Goal: Task Accomplishment & Management: Use online tool/utility

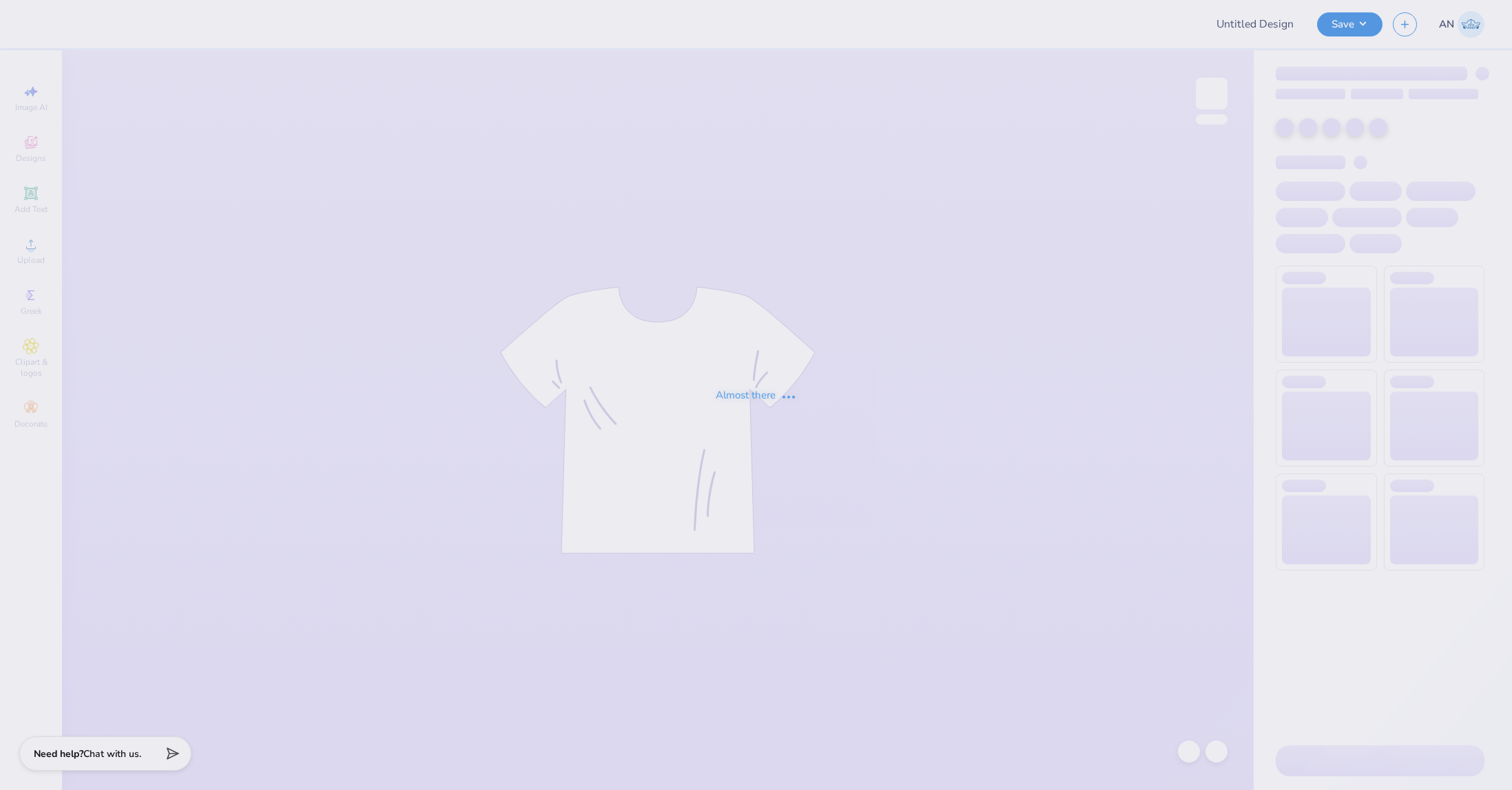
type input "FPS237640"
type input "FPS237661"
type input "FPS239353"
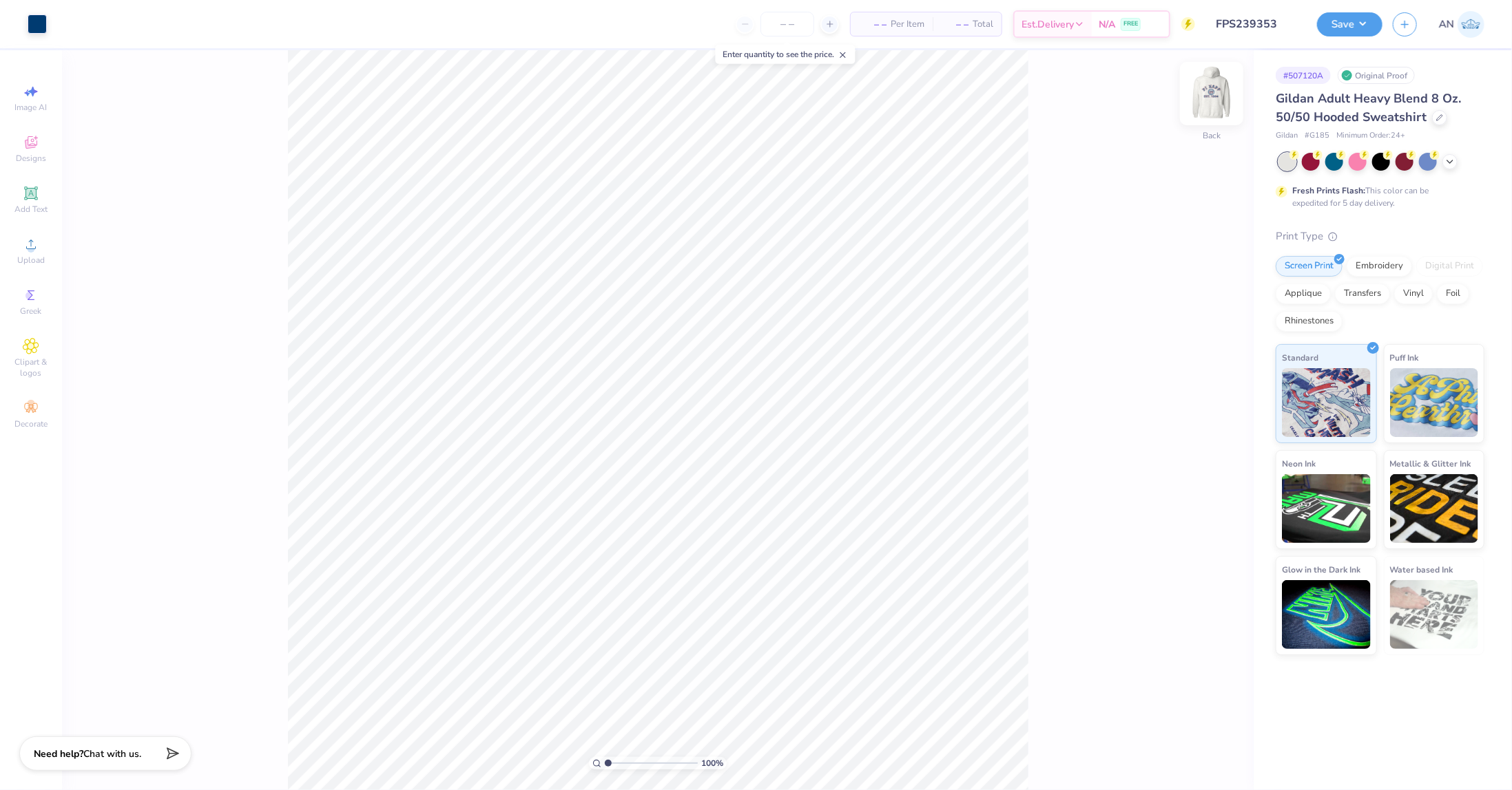
click at [1210, 94] on img at bounding box center [1211, 94] width 55 height 55
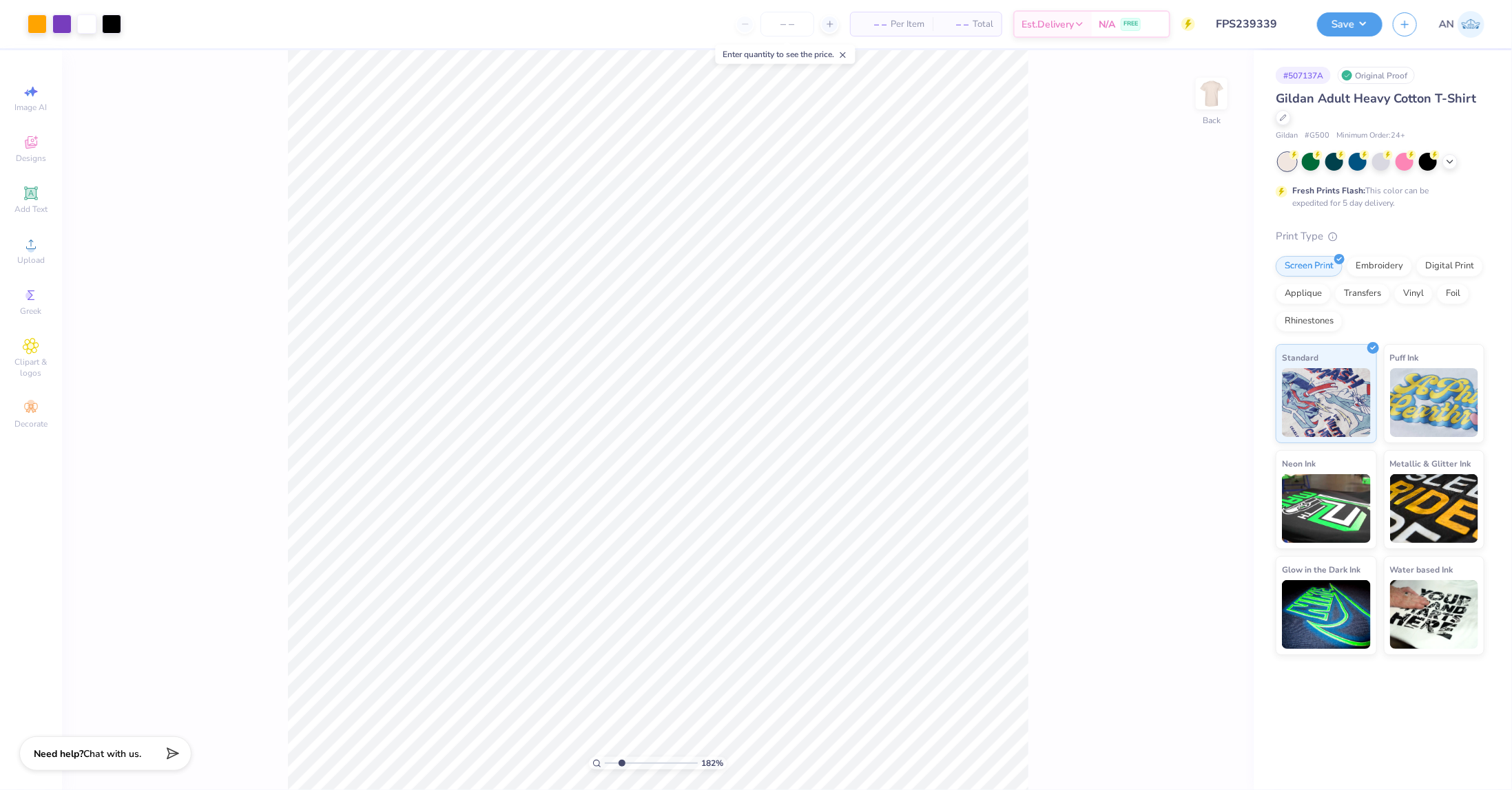
type input "1.82266588284093"
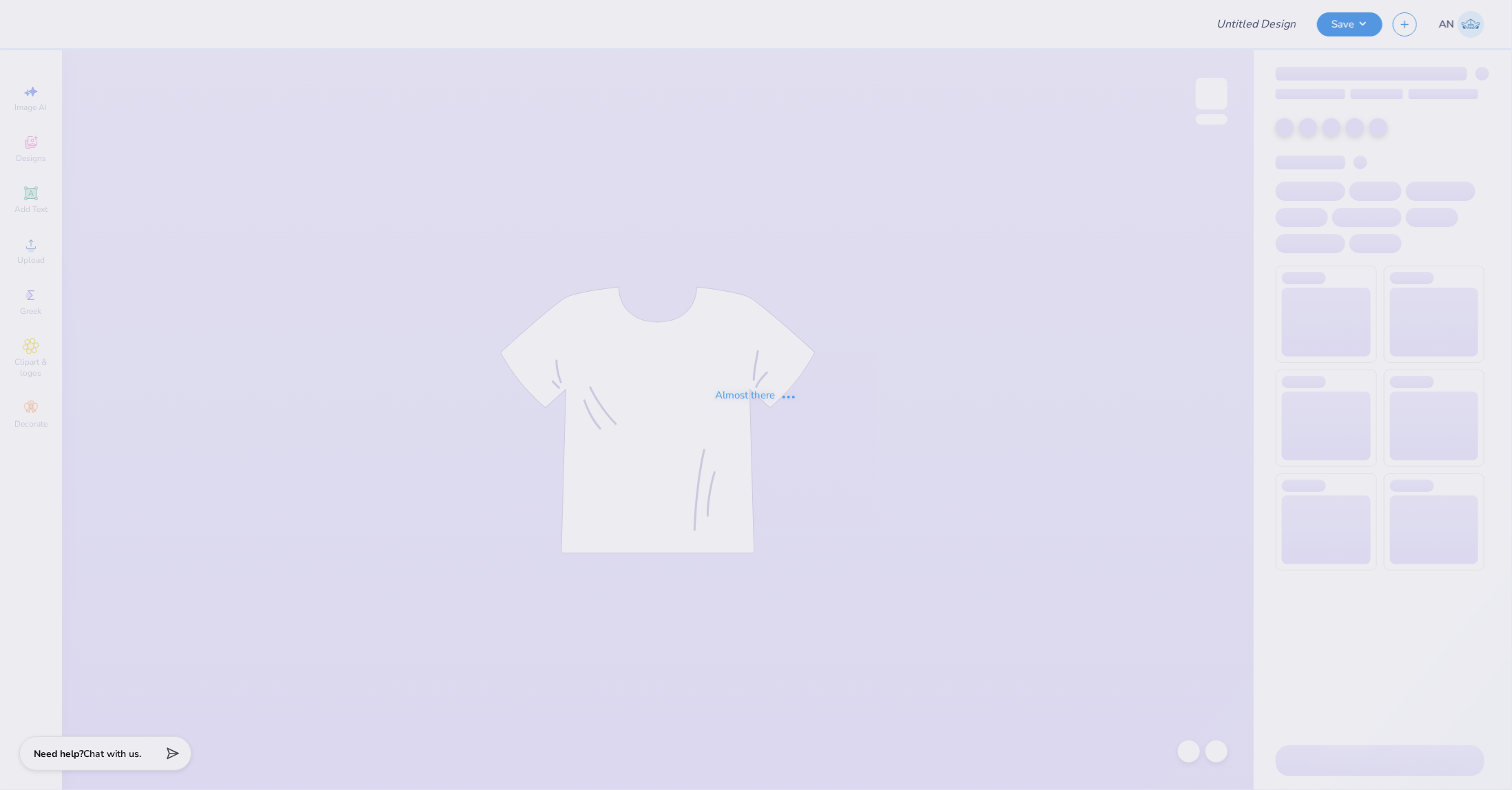
type input "FPS239524"
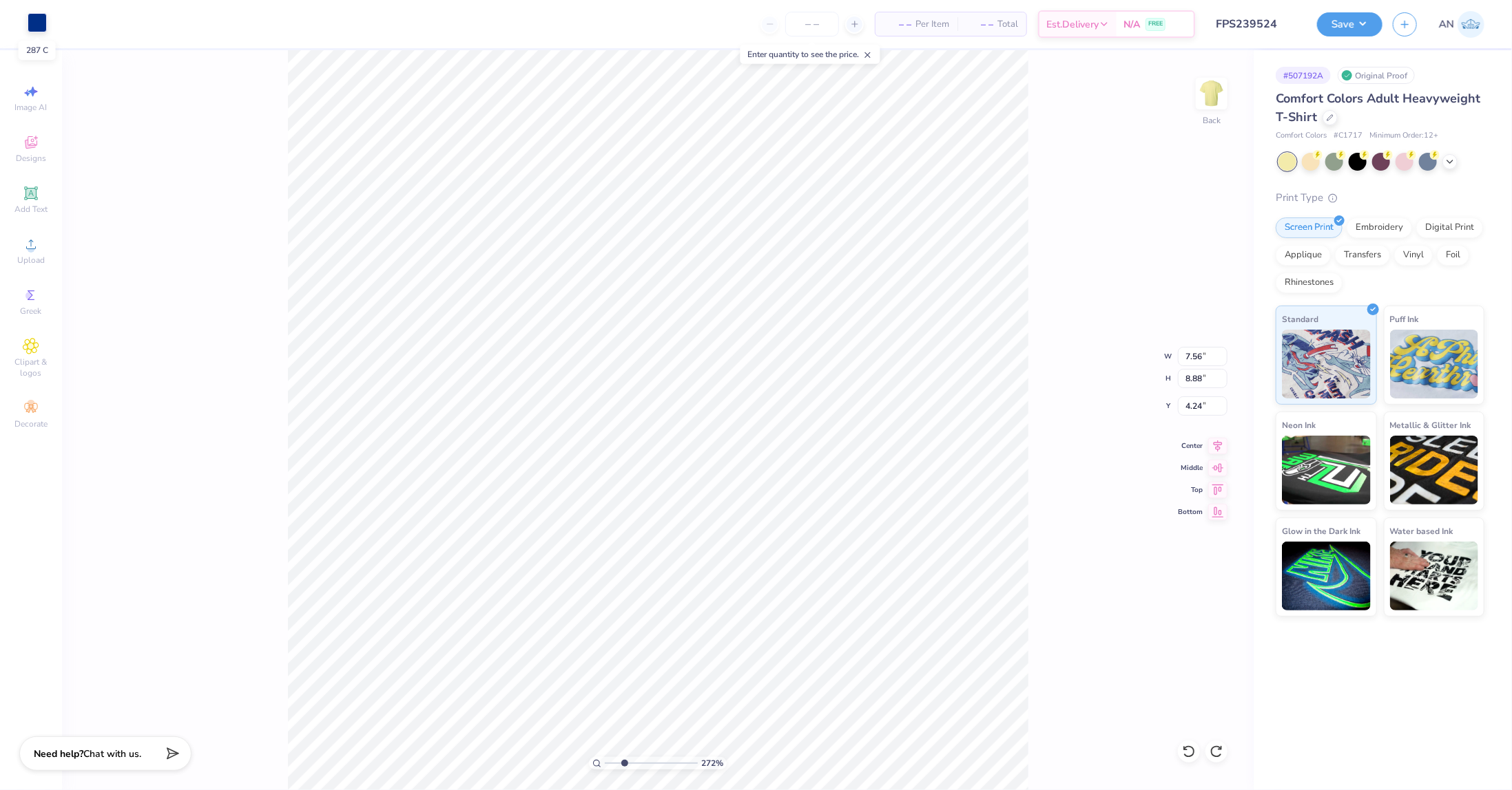
click at [30, 24] on div at bounding box center [37, 23] width 19 height 19
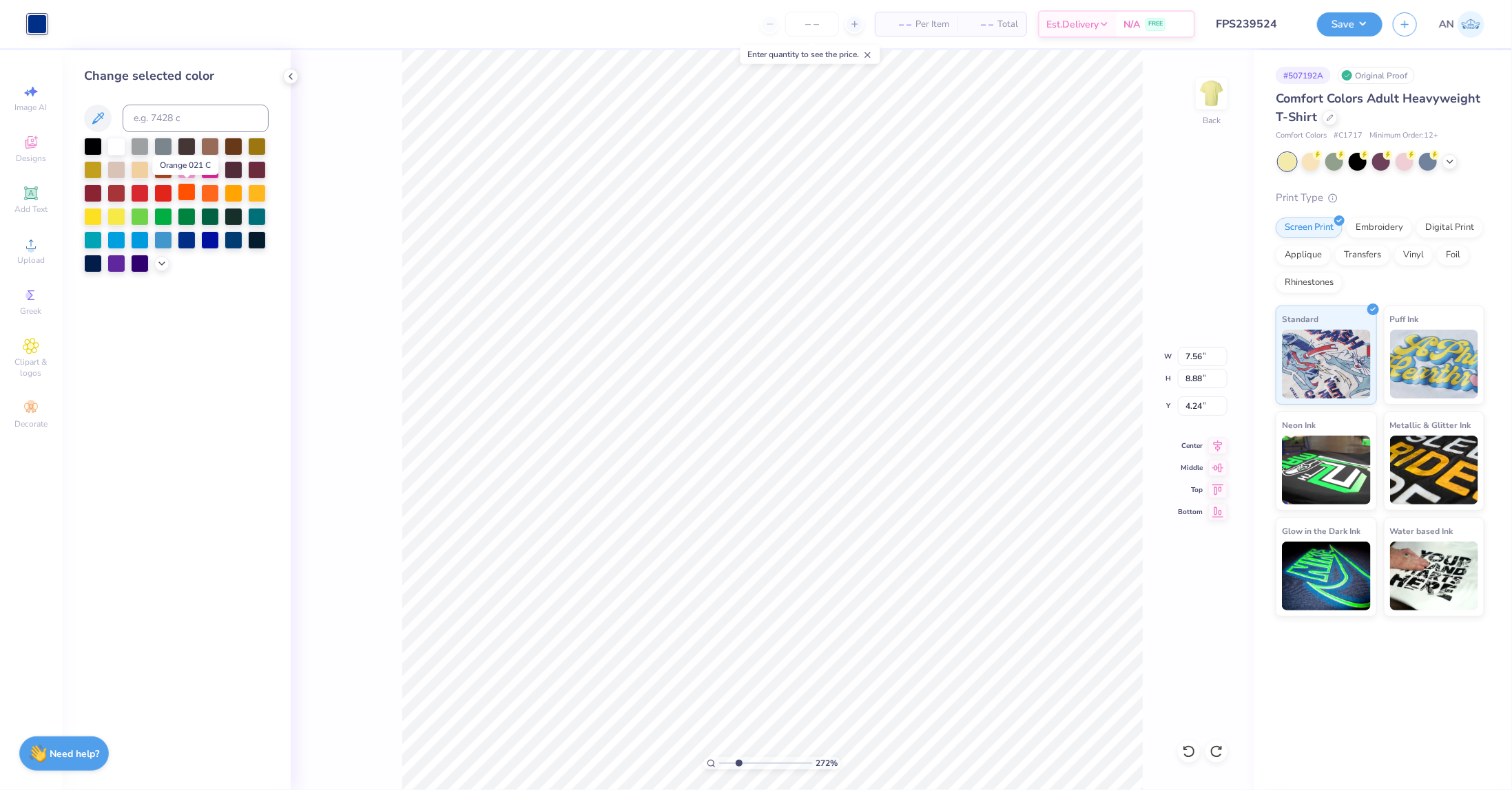
click at [192, 196] on div at bounding box center [186, 192] width 18 height 18
click at [320, 276] on div "272 % Back W 7.56 7.56 " H 8.88 8.88 " Y 4.24 4.24 " Center Middle Top Bottom" at bounding box center [772, 420] width 963 height 740
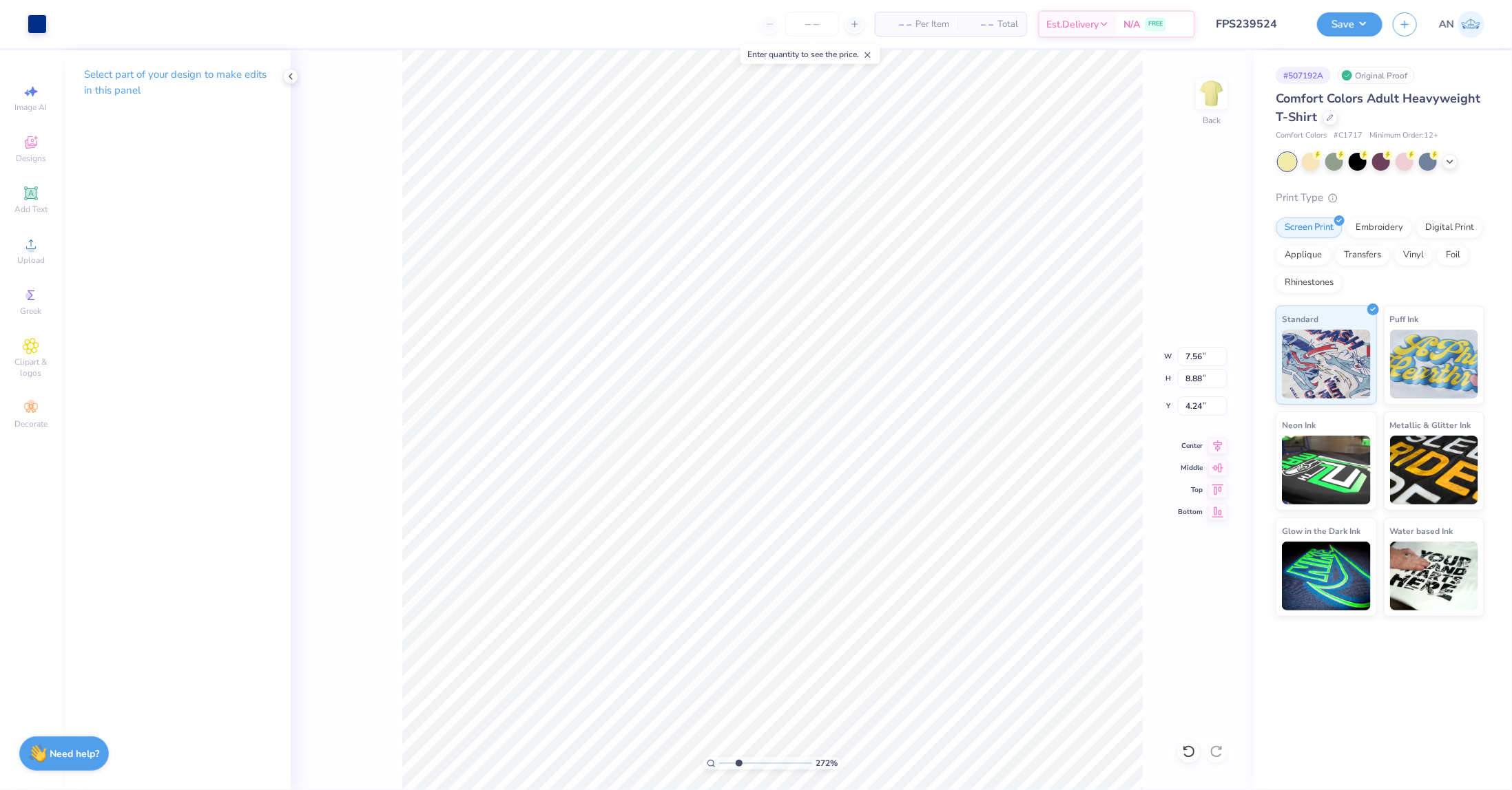
type input "2.71964221644285"
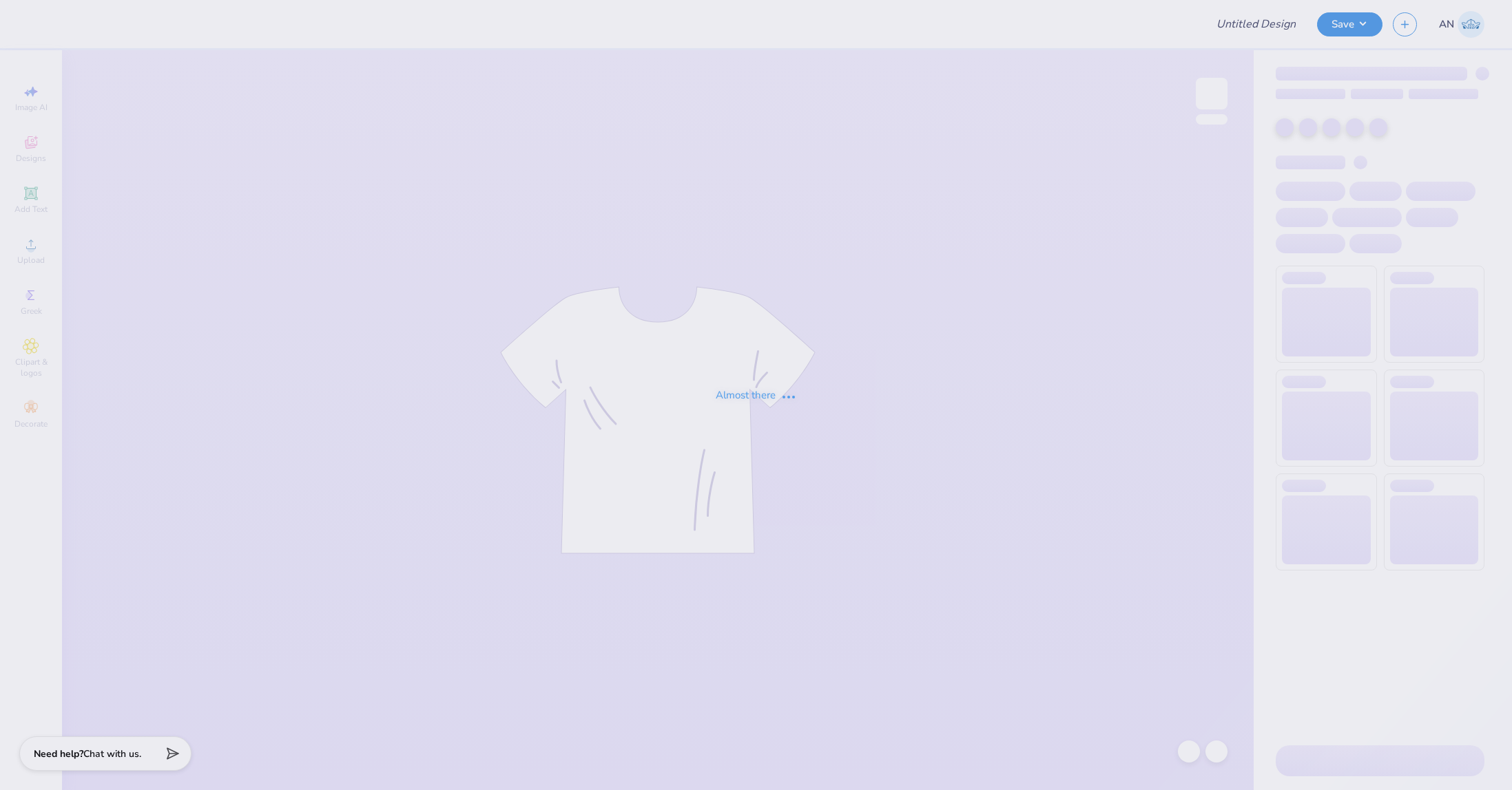
type input "FPS239519"
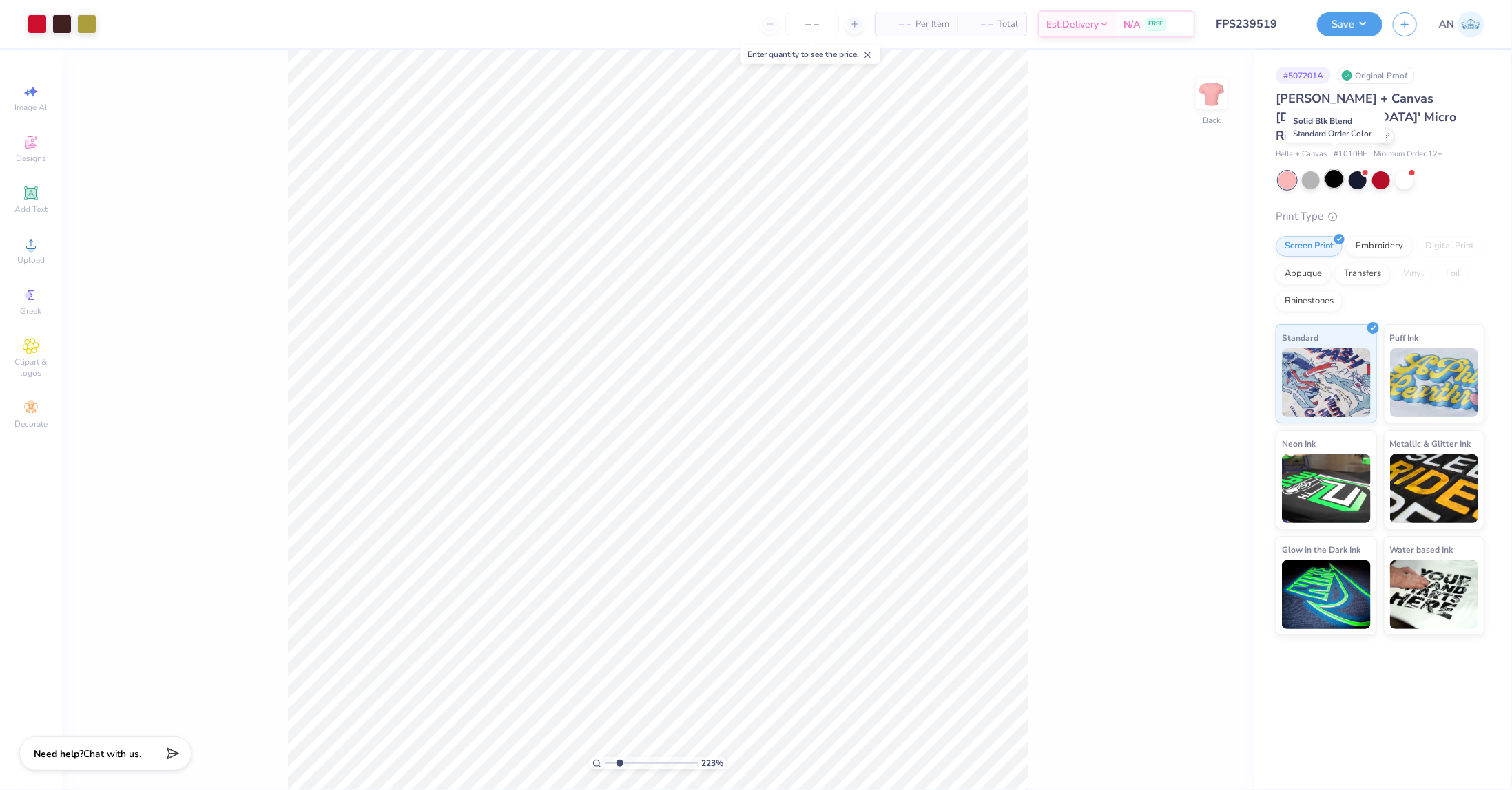
click at [1336, 170] on div at bounding box center [1334, 179] width 18 height 18
click at [1401, 170] on div at bounding box center [1404, 179] width 18 height 18
type input "2.22643191709162"
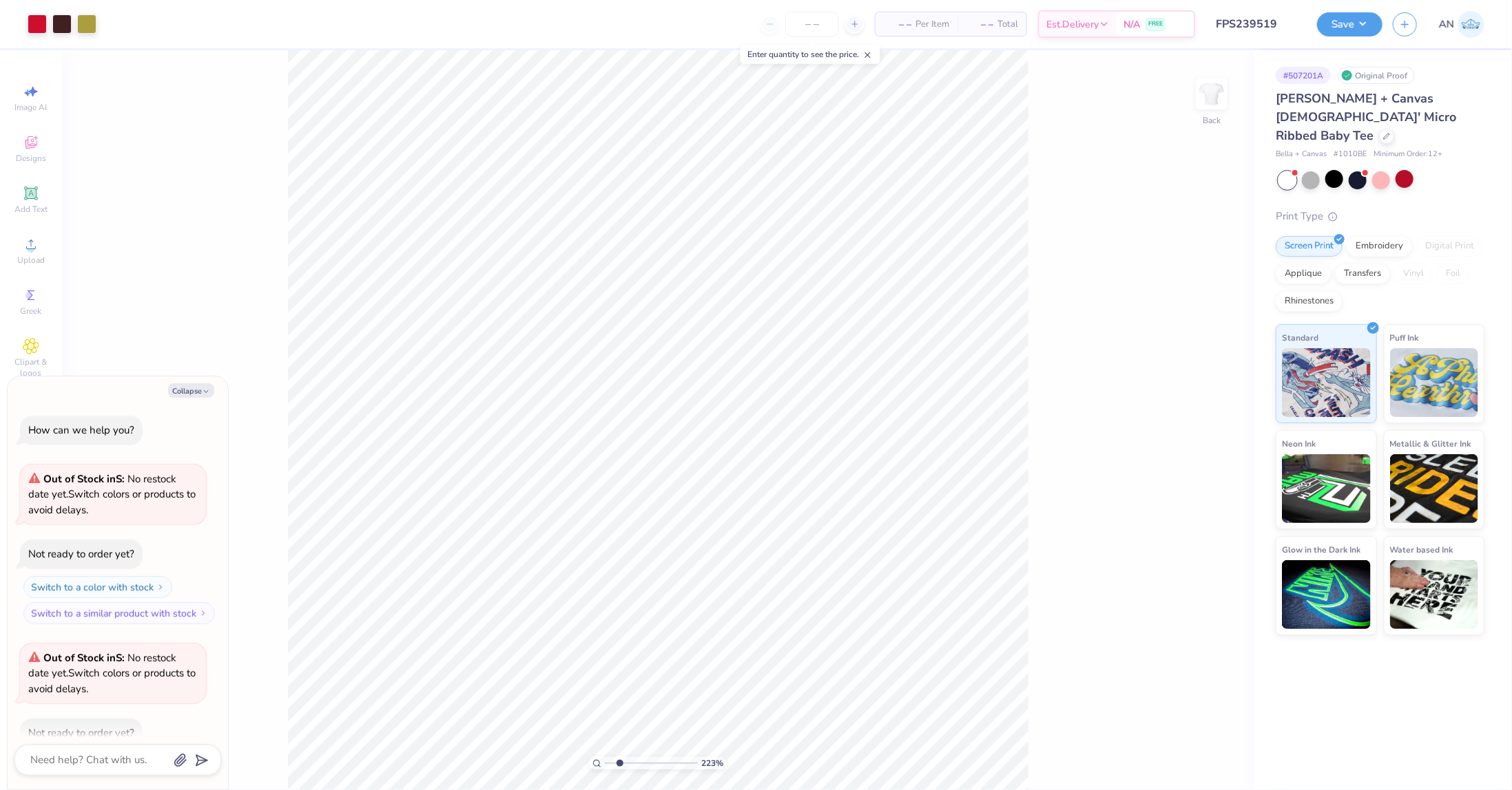
type textarea "x"
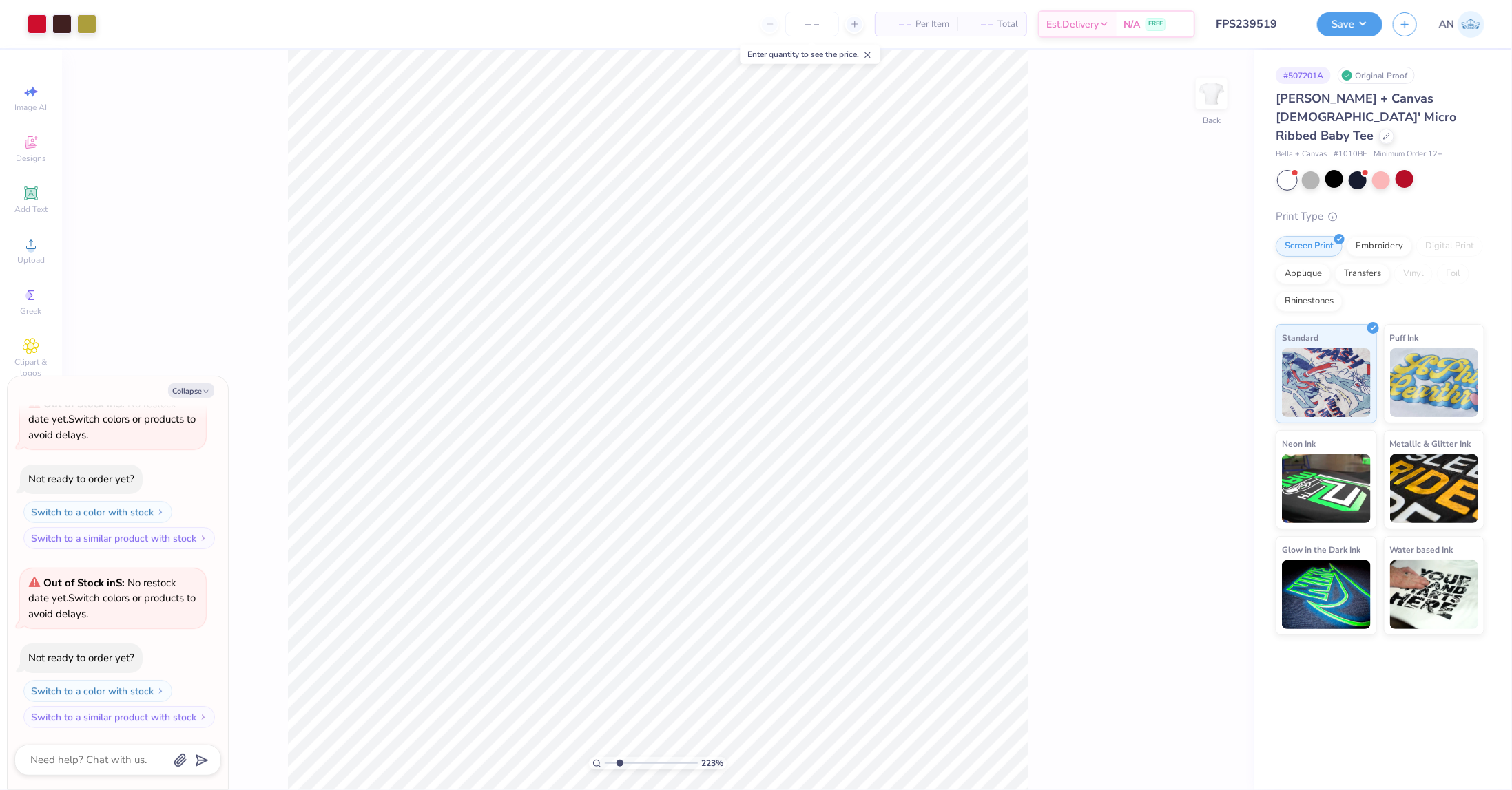
type input "2.22643191709162"
type textarea "x"
type input "1"
click at [1366, 25] on button "Save" at bounding box center [1349, 23] width 65 height 24
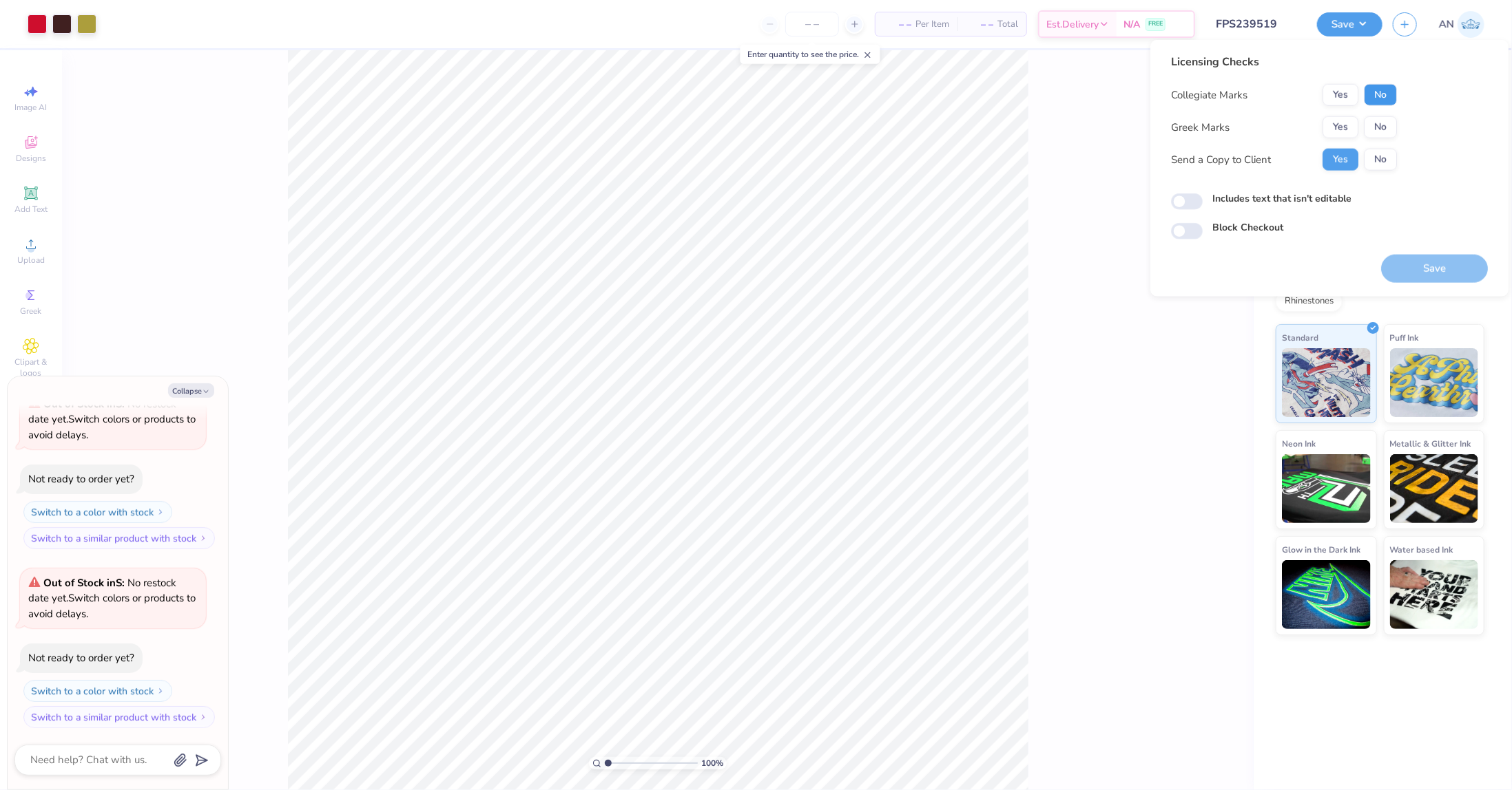
click at [1373, 102] on button "No" at bounding box center [1380, 94] width 33 height 22
click at [1375, 131] on button "No" at bounding box center [1380, 127] width 33 height 22
click at [1418, 267] on button "Save" at bounding box center [1434, 268] width 106 height 28
type textarea "x"
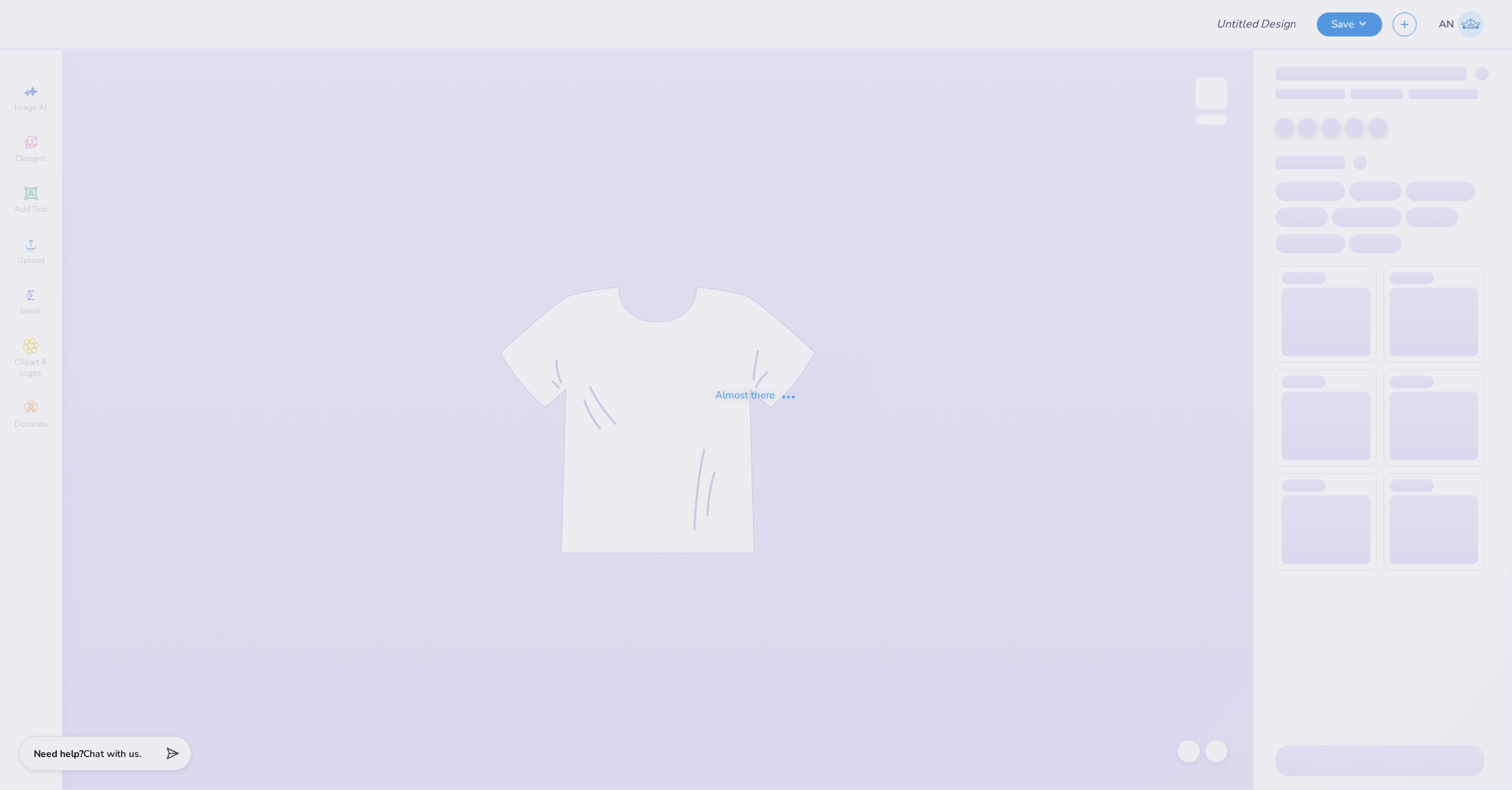
type input "FPS239531"
type input "FPS239599"
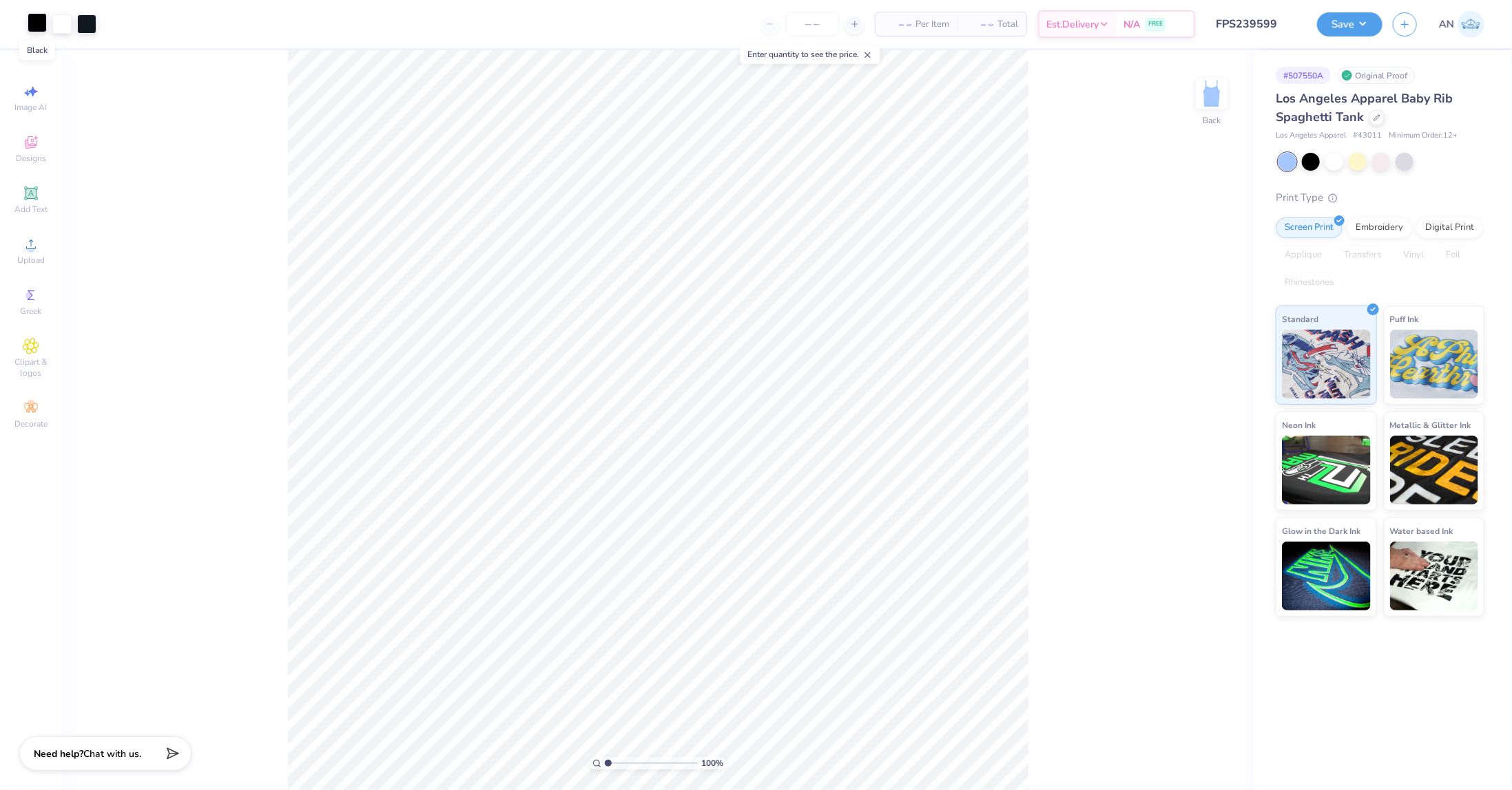
click at [35, 26] on div at bounding box center [37, 23] width 19 height 19
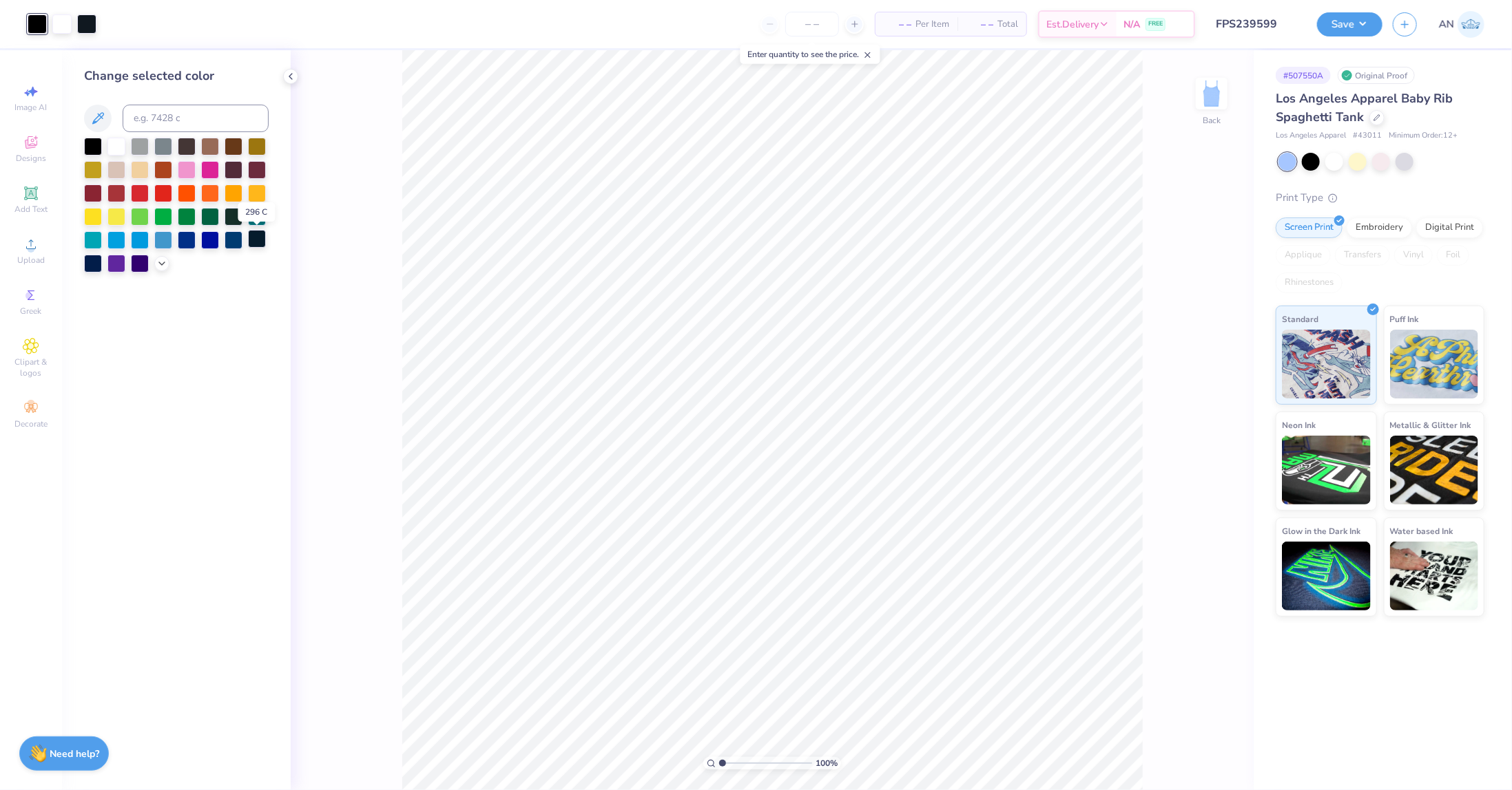
click at [257, 240] on div at bounding box center [256, 239] width 18 height 18
click at [212, 246] on div at bounding box center [210, 239] width 18 height 18
click at [254, 243] on div at bounding box center [256, 239] width 18 height 18
click at [185, 240] on div at bounding box center [186, 239] width 18 height 18
click at [232, 241] on div at bounding box center [233, 239] width 18 height 18
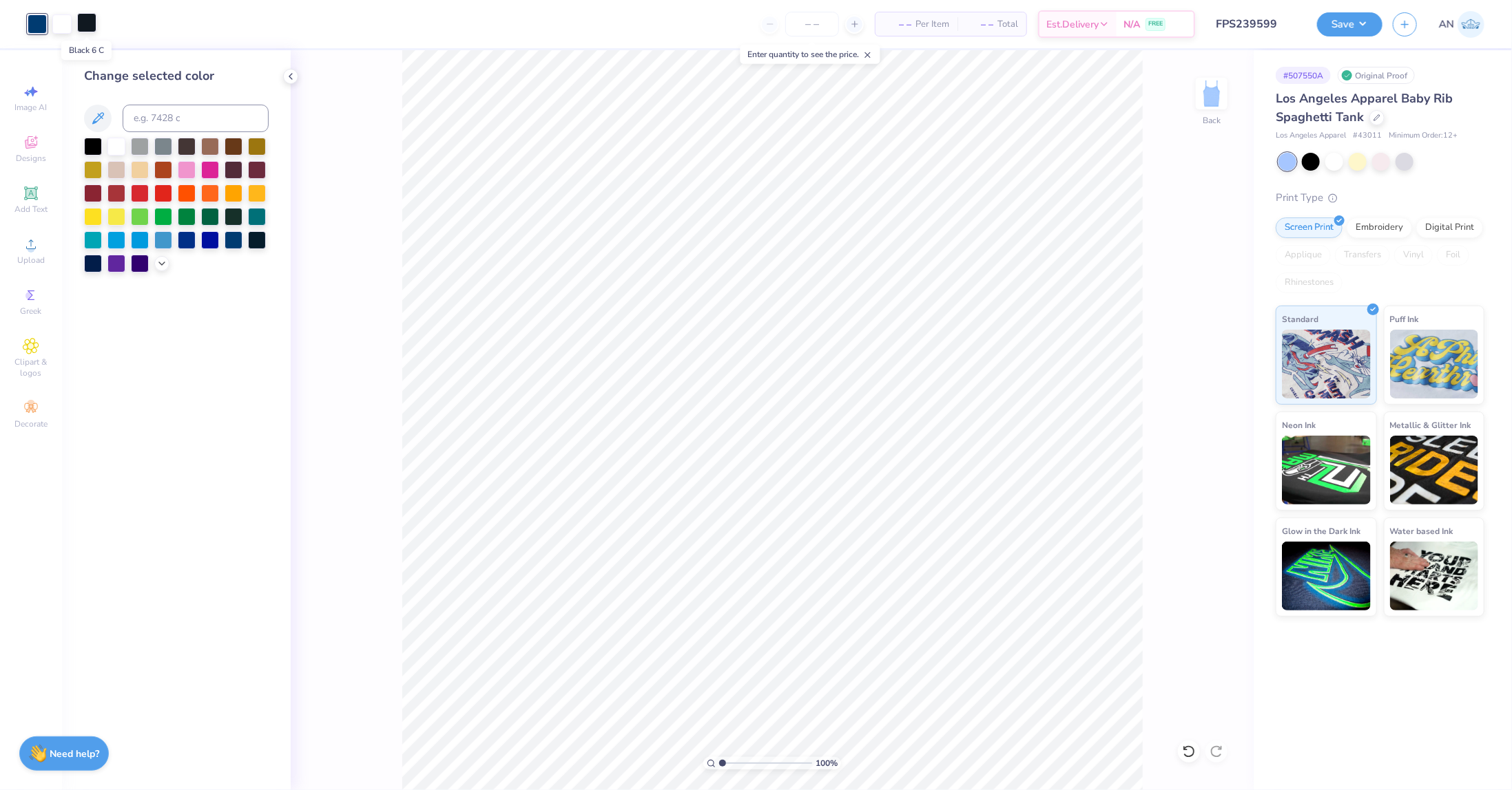
click at [89, 28] on div at bounding box center [87, 23] width 19 height 19
click at [235, 240] on div at bounding box center [233, 239] width 18 height 18
click at [1366, 23] on button "Save" at bounding box center [1349, 23] width 65 height 24
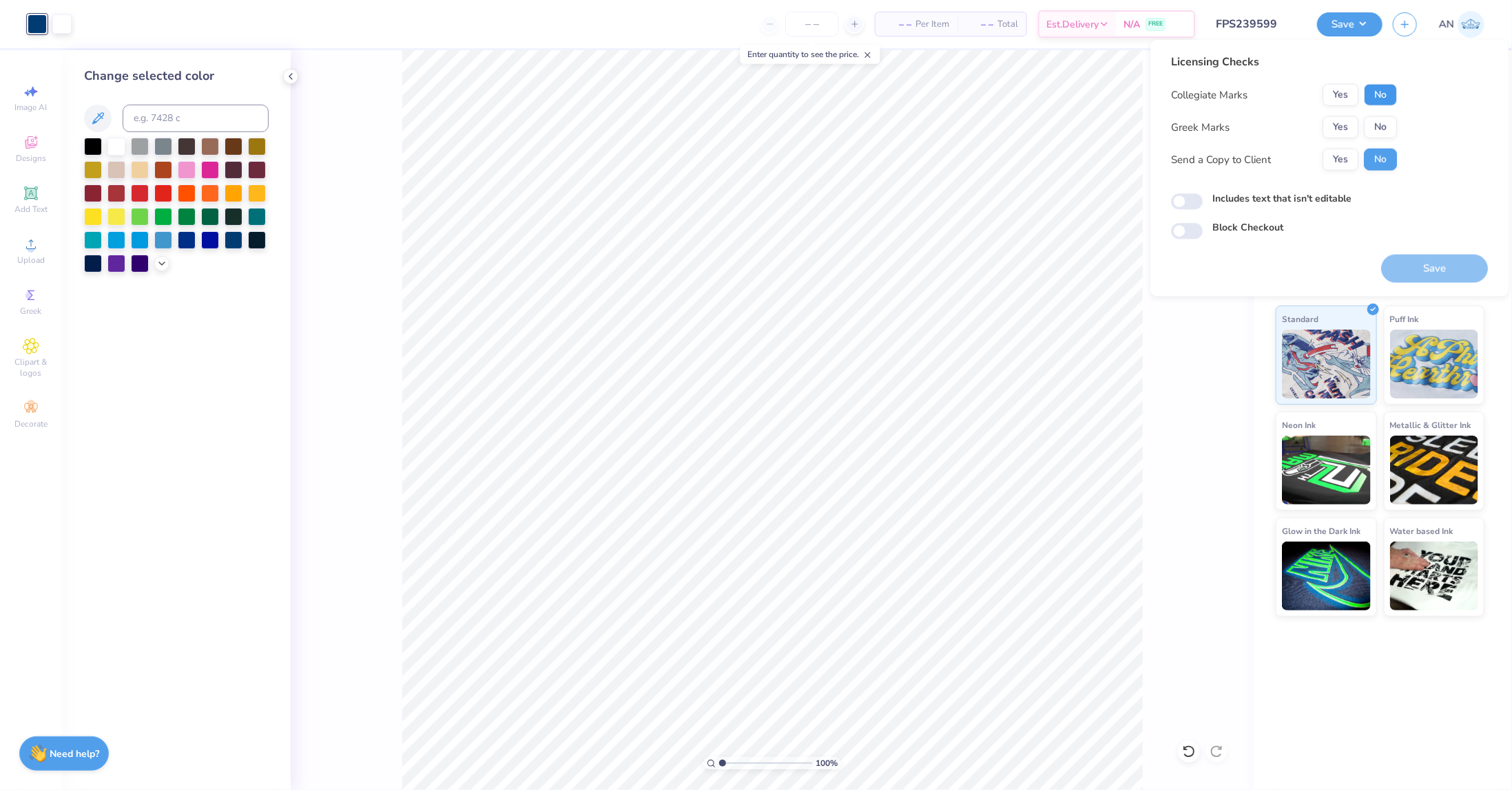
click at [1382, 102] on button "No" at bounding box center [1380, 94] width 33 height 22
click at [1381, 131] on button "No" at bounding box center [1380, 127] width 33 height 22
click at [1425, 266] on button "Save" at bounding box center [1434, 268] width 106 height 28
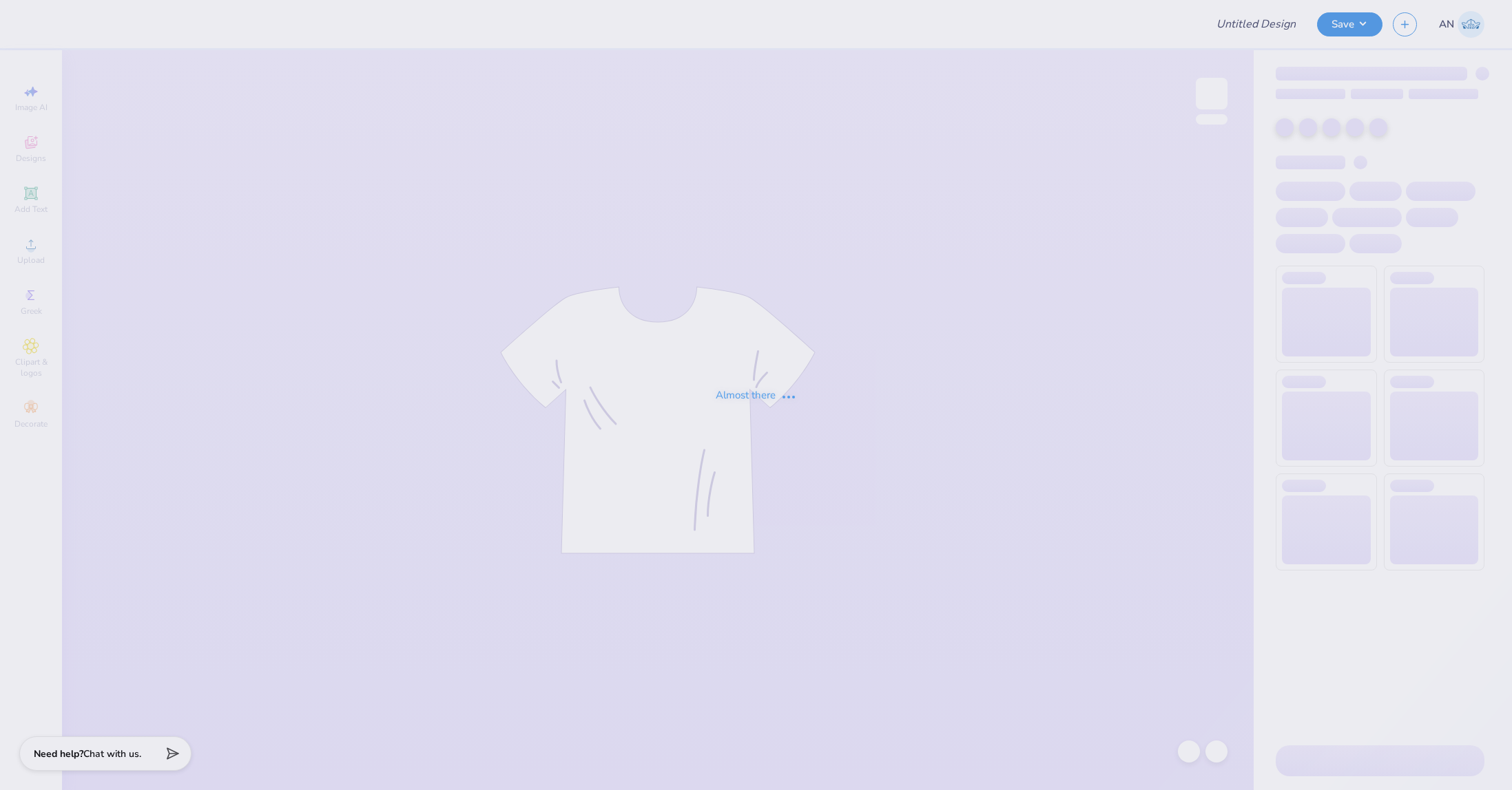
type input "FPS239600"
type input "FPS239601"
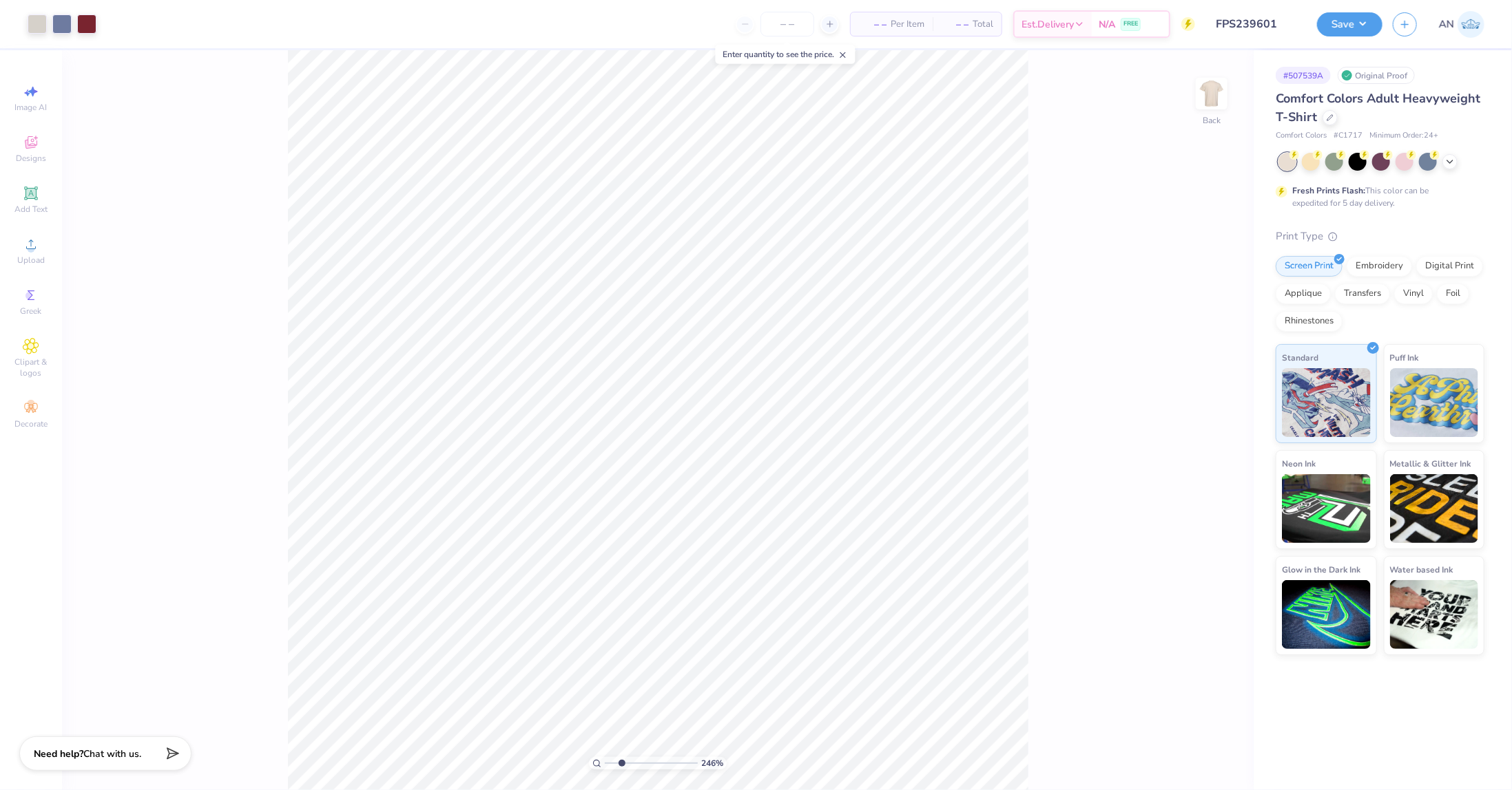
type input "2.46071092039641"
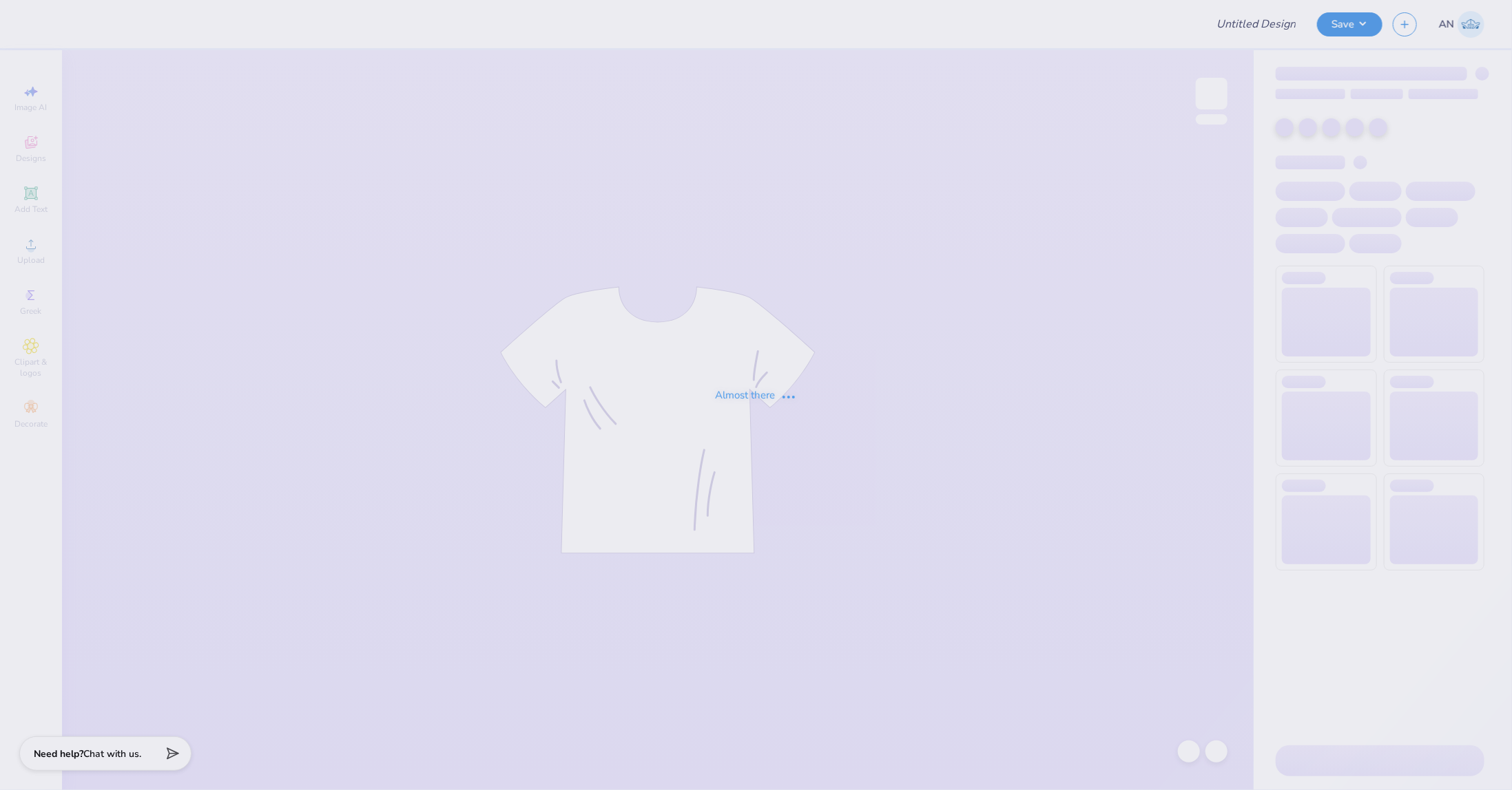
type input "FPS239617"
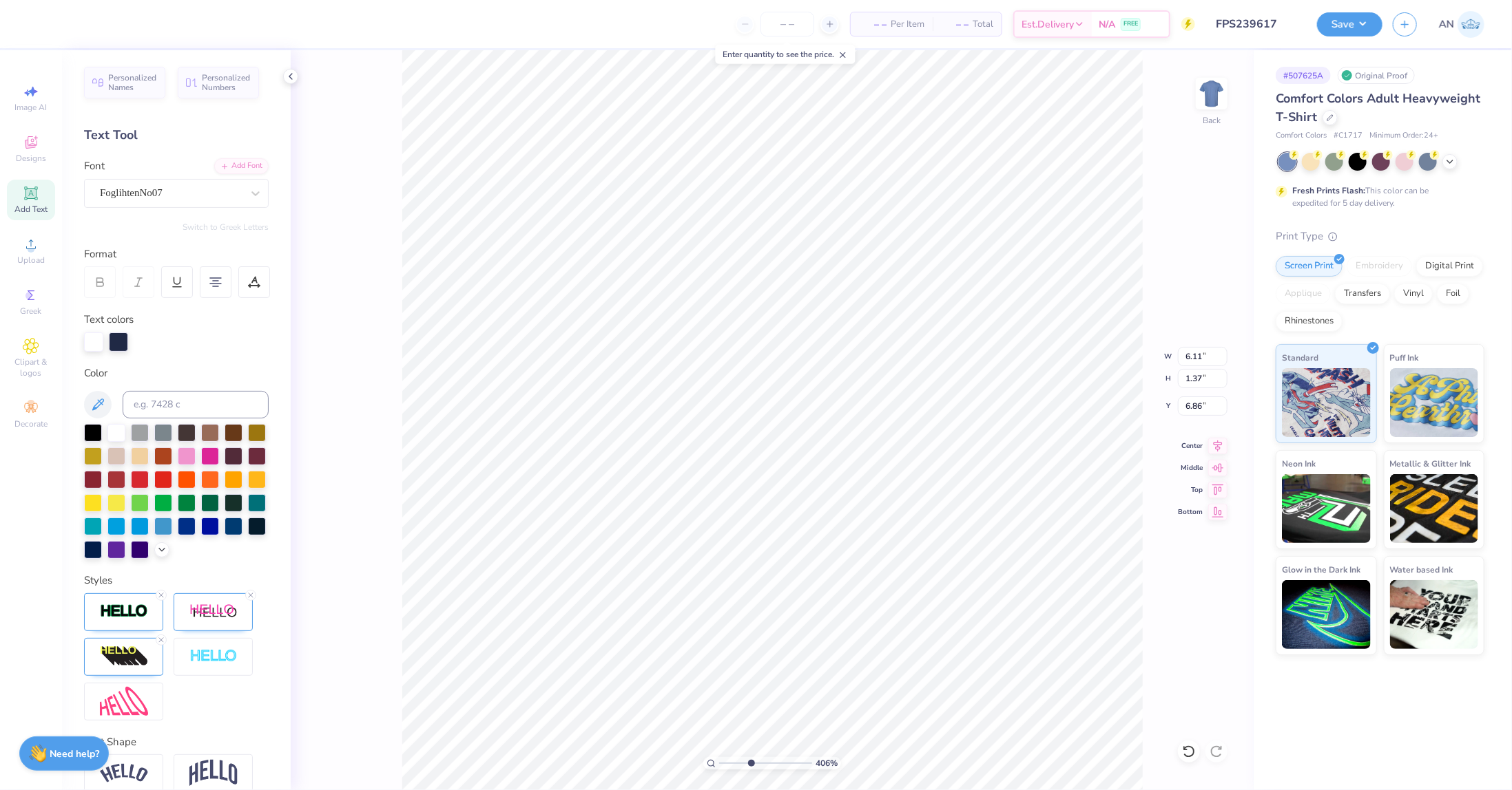
type input "4.05804149575103"
type input "8.72"
type input "14.00"
type input "2.00"
type input "2.46071092039641"
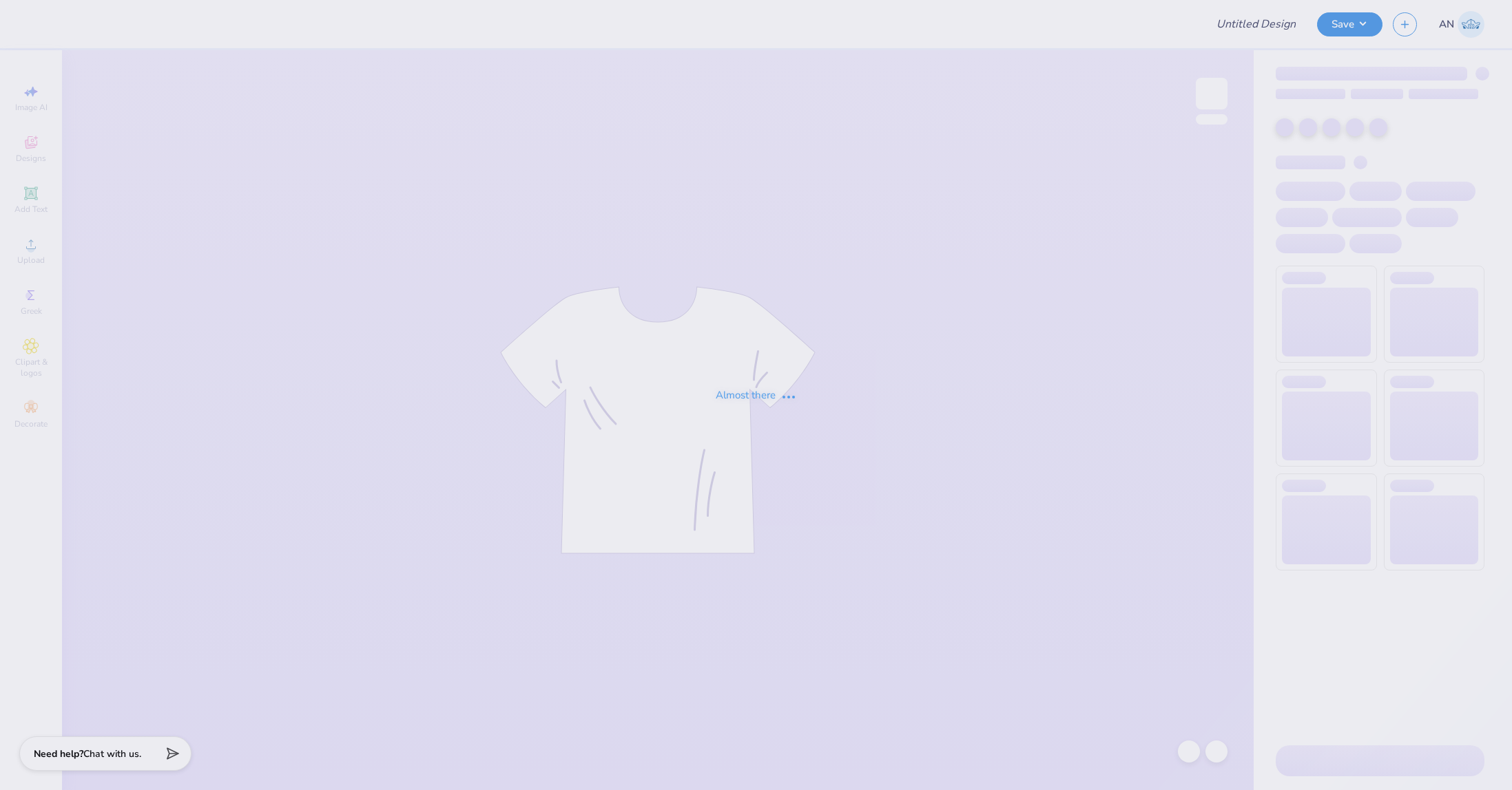
type input "FPS239618"
type input "FPS239619"
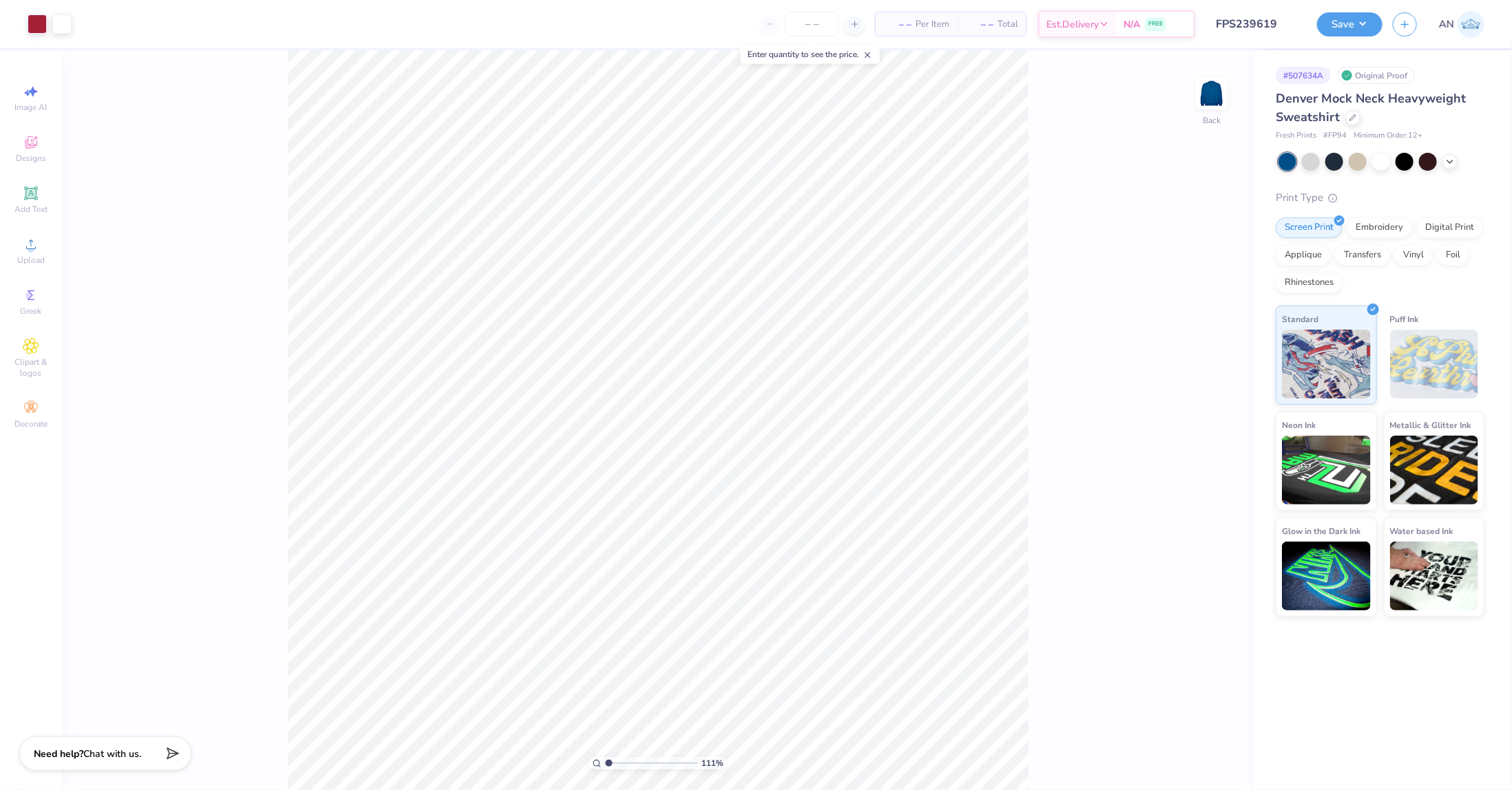
type input "1"
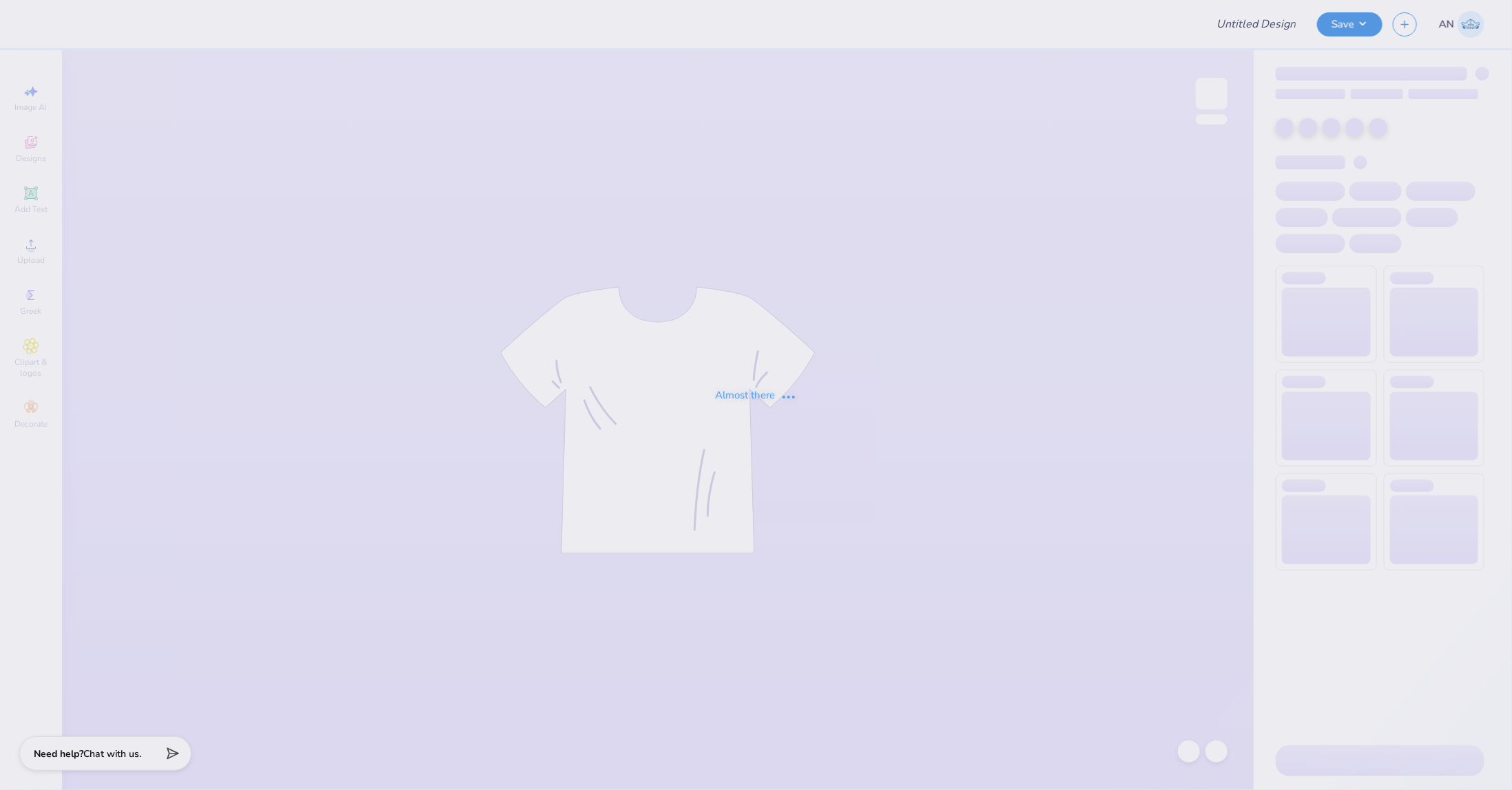
type input "FPS239587"
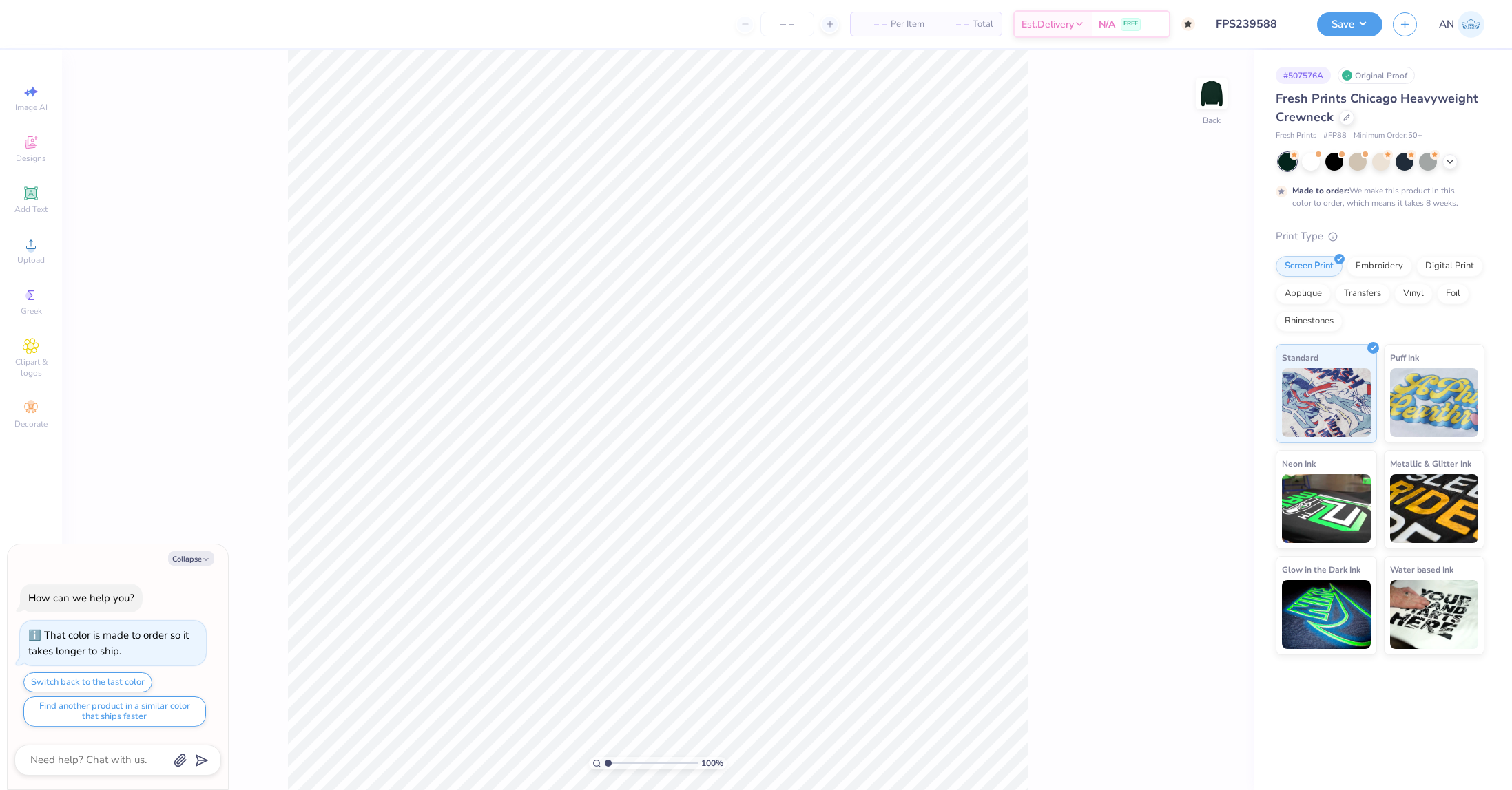
type textarea "x"
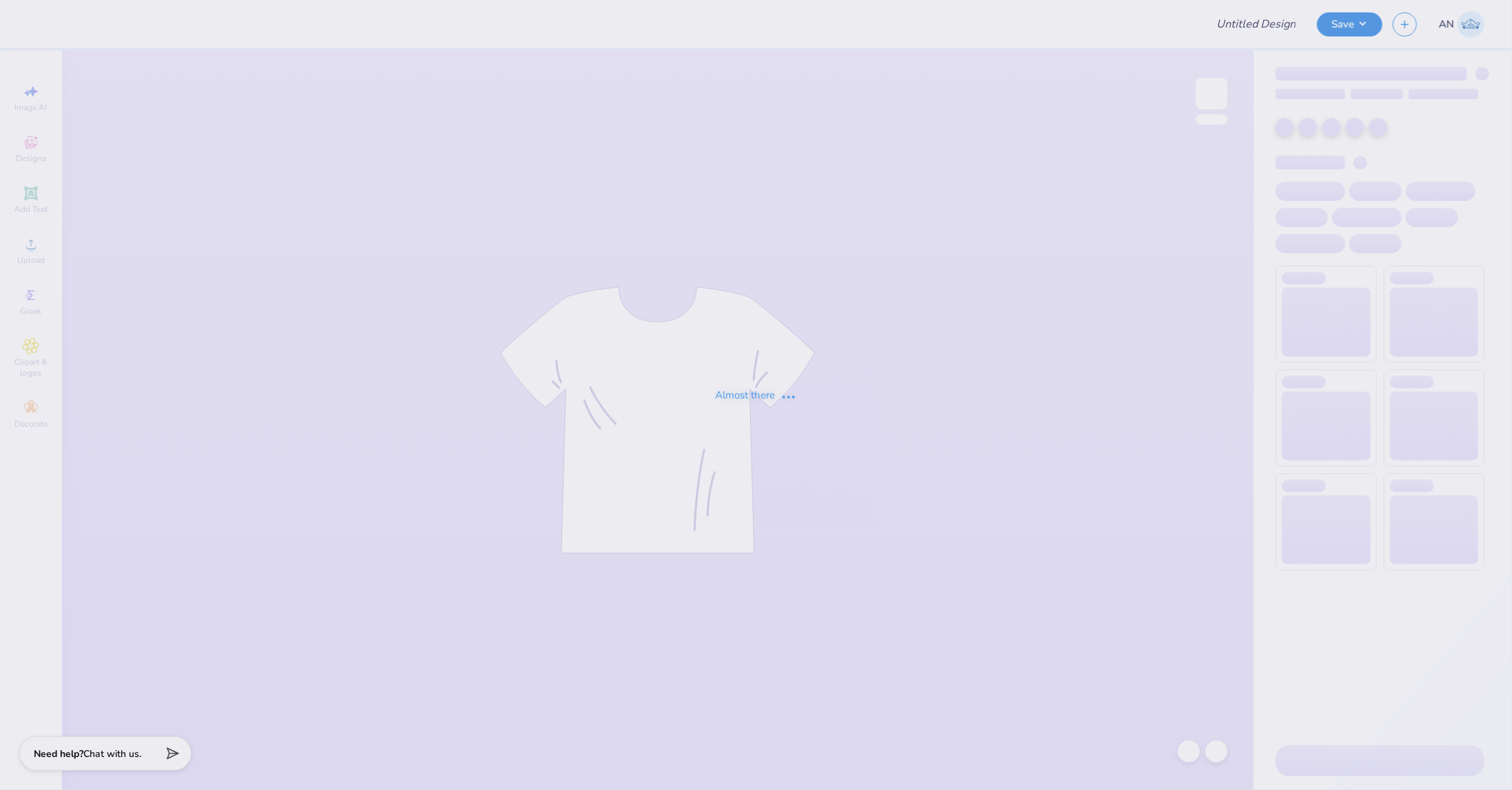
type input "FPS239589"
type input "FPS239583"
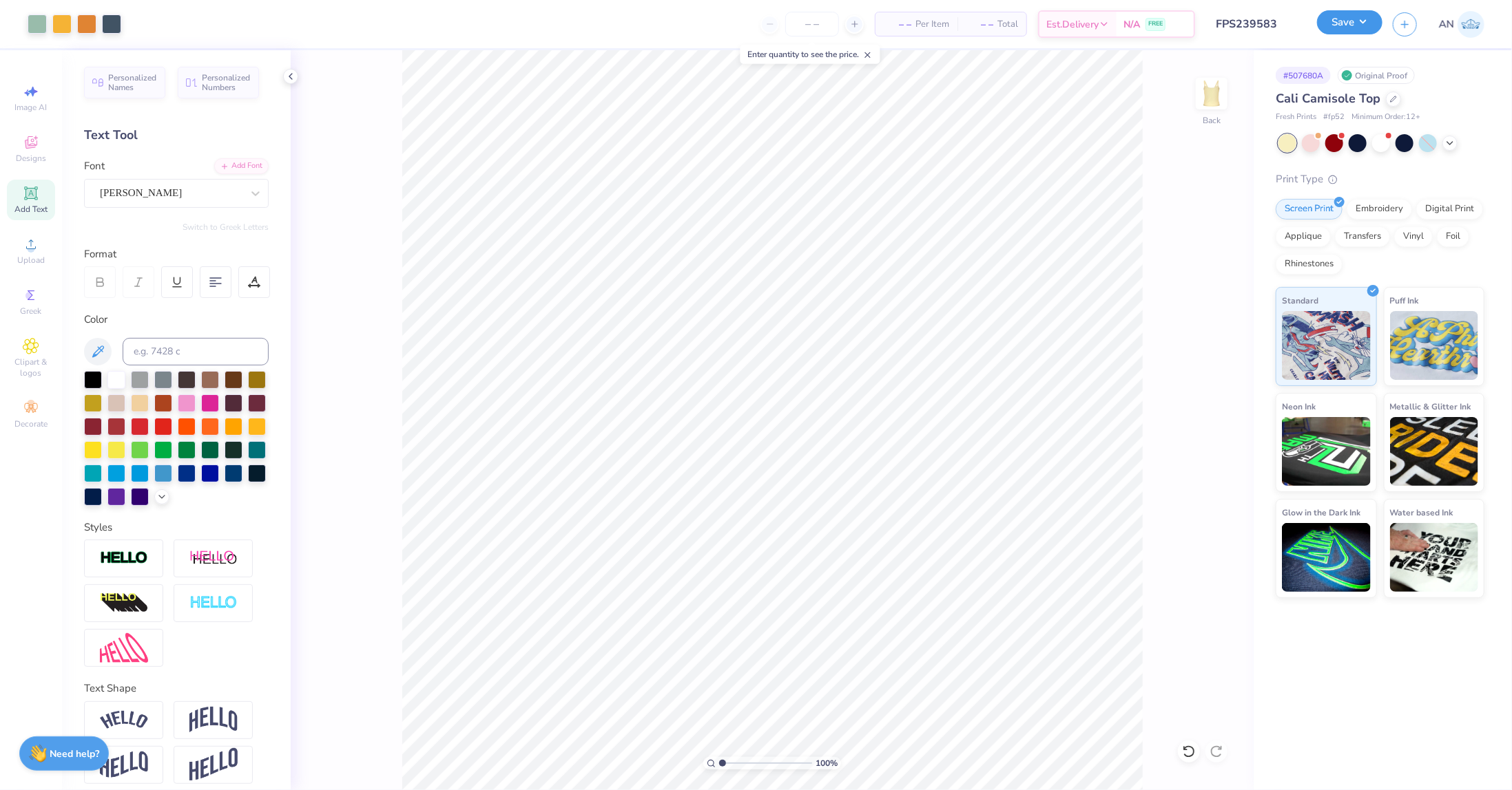
click at [1372, 29] on button "Save" at bounding box center [1349, 23] width 65 height 24
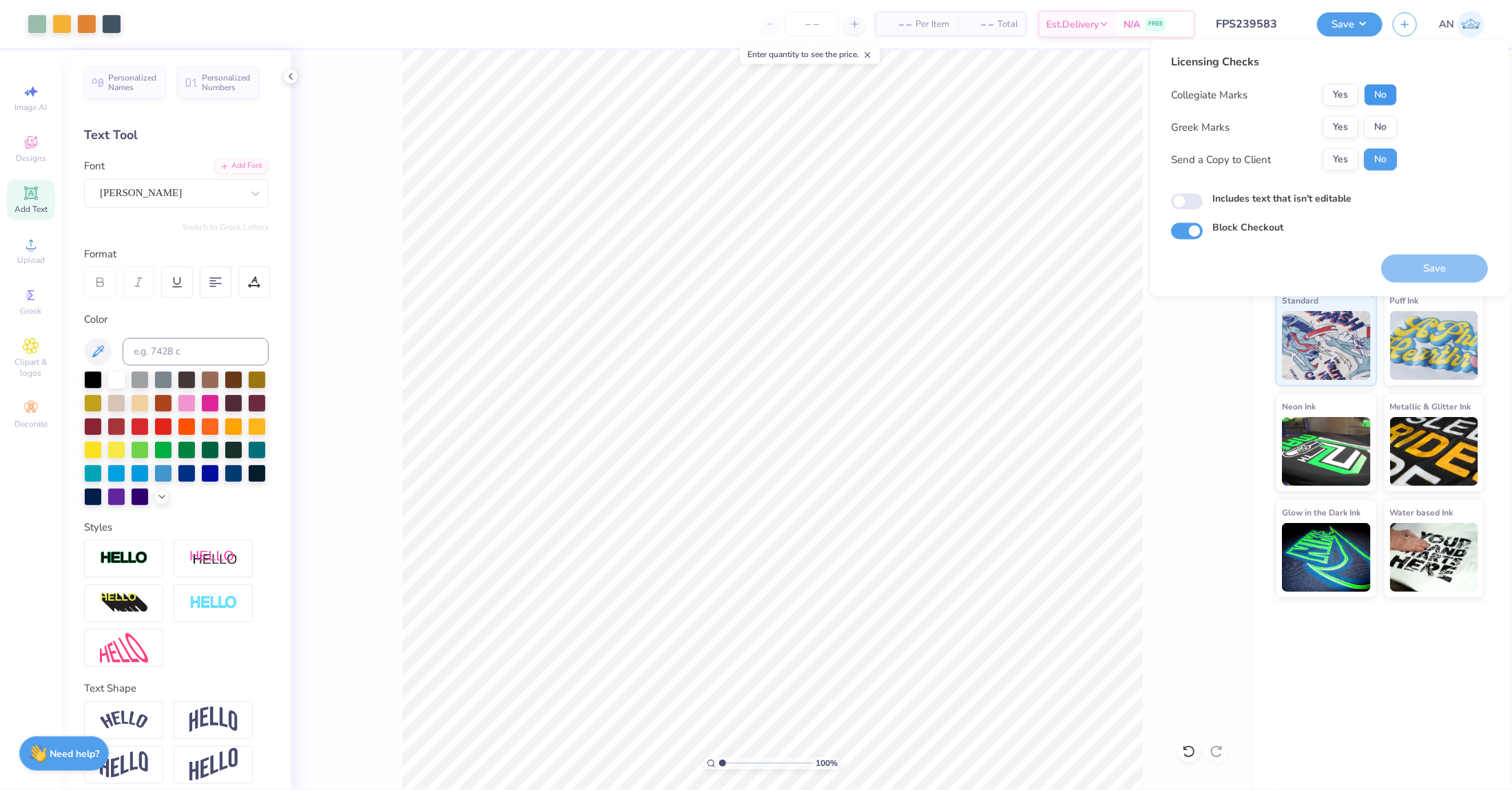
click at [1377, 104] on button "No" at bounding box center [1380, 94] width 33 height 22
click at [1377, 126] on button "No" at bounding box center [1380, 127] width 33 height 22
click at [1430, 268] on button "Save" at bounding box center [1434, 268] width 106 height 28
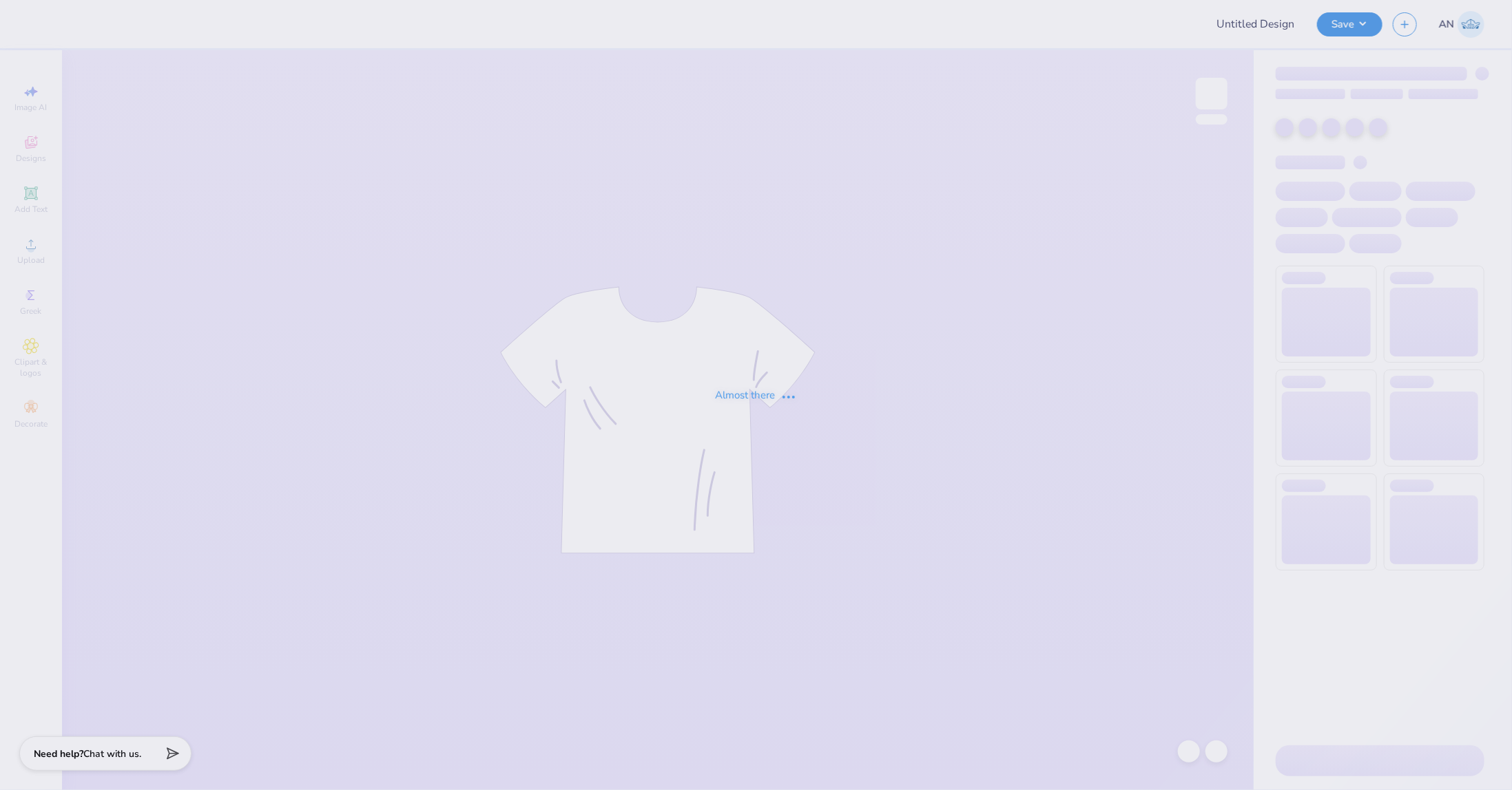
type input "FPS237472"
type input "FPS237485"
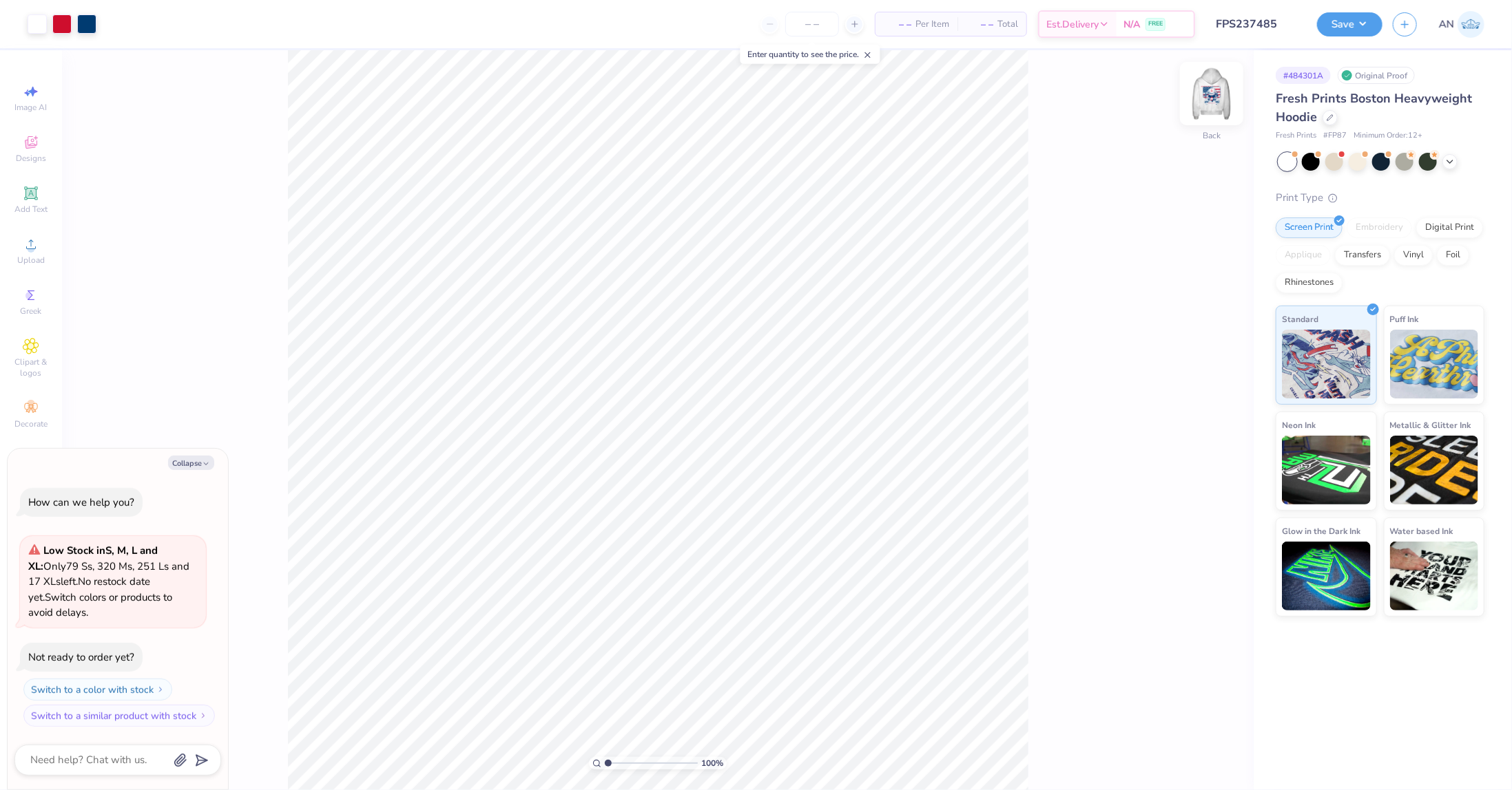
click at [1208, 94] on img at bounding box center [1211, 94] width 55 height 55
type textarea "x"
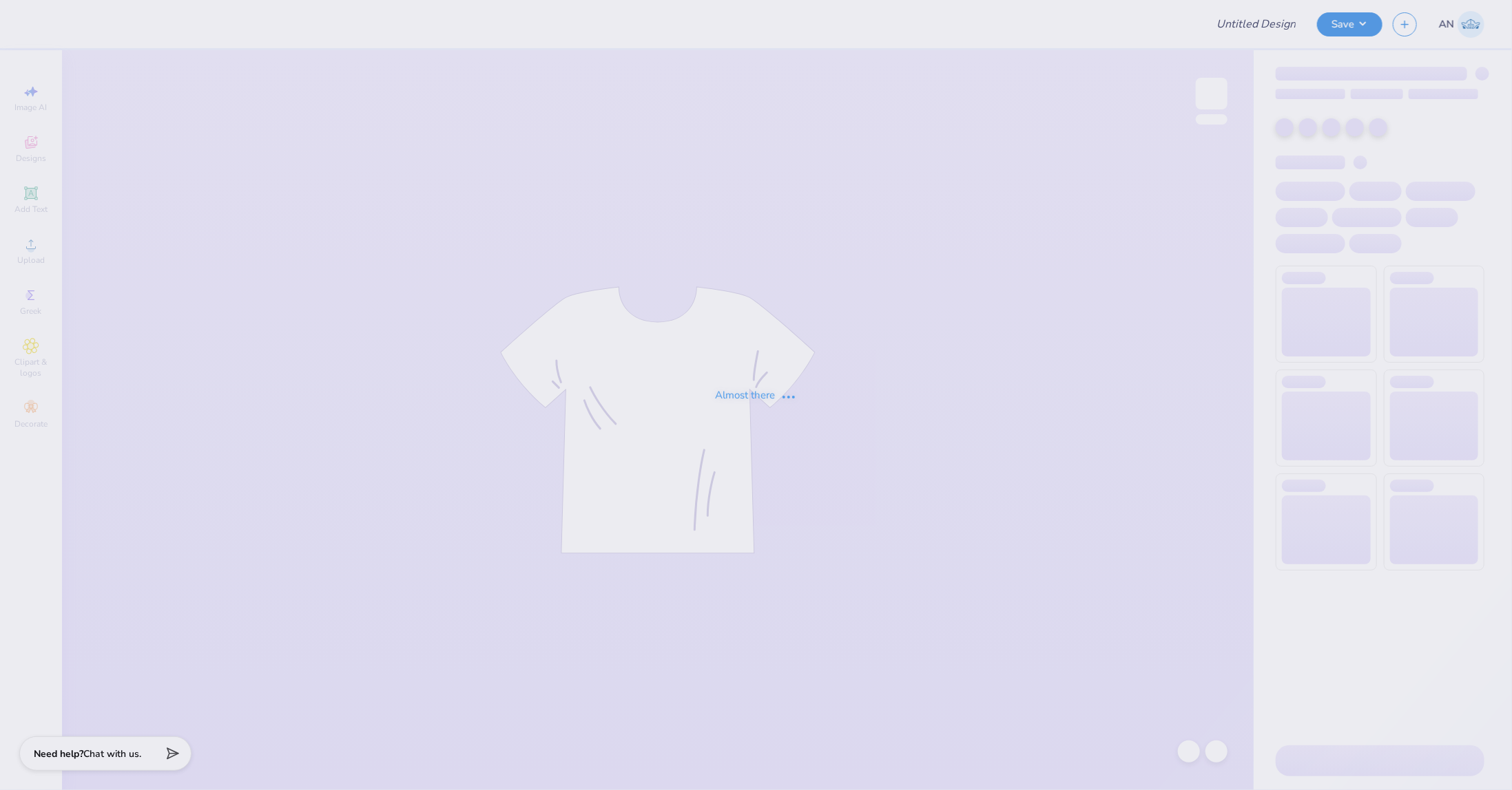
type input "FPS237291"
